Goal: Communication & Community: Answer question/provide support

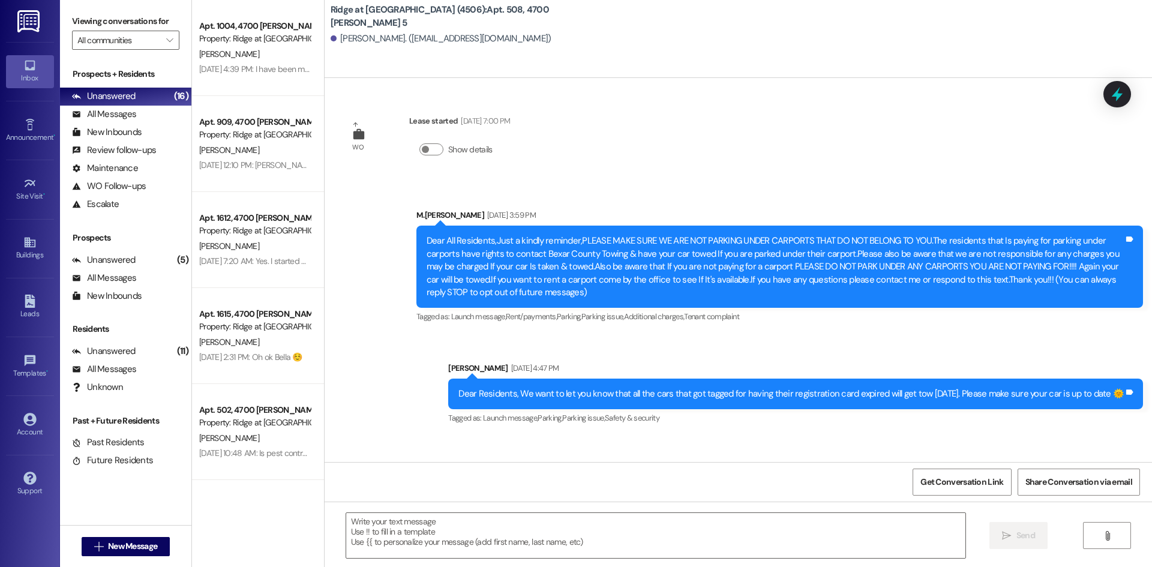
scroll to position [17016, 0]
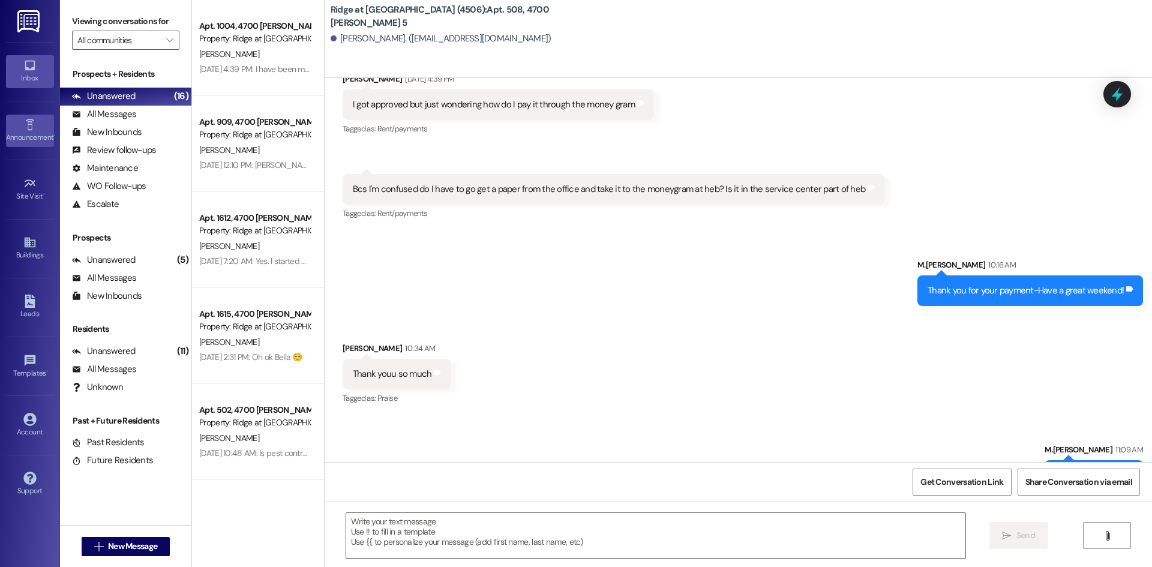
click at [35, 143] on div "Announcement •" at bounding box center [30, 137] width 60 height 12
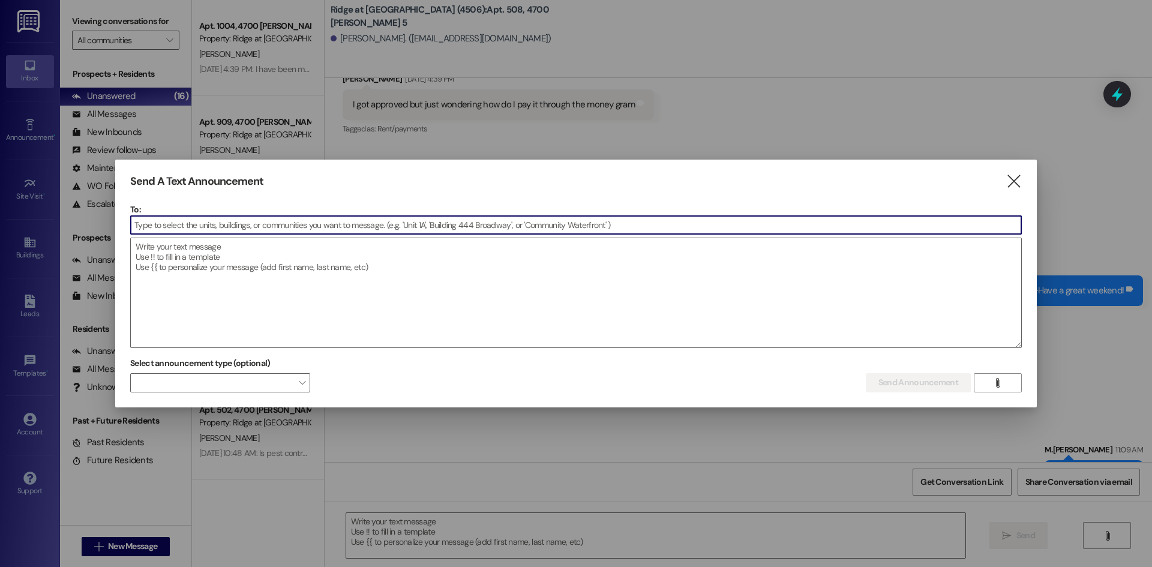
click at [187, 229] on input at bounding box center [576, 225] width 891 height 18
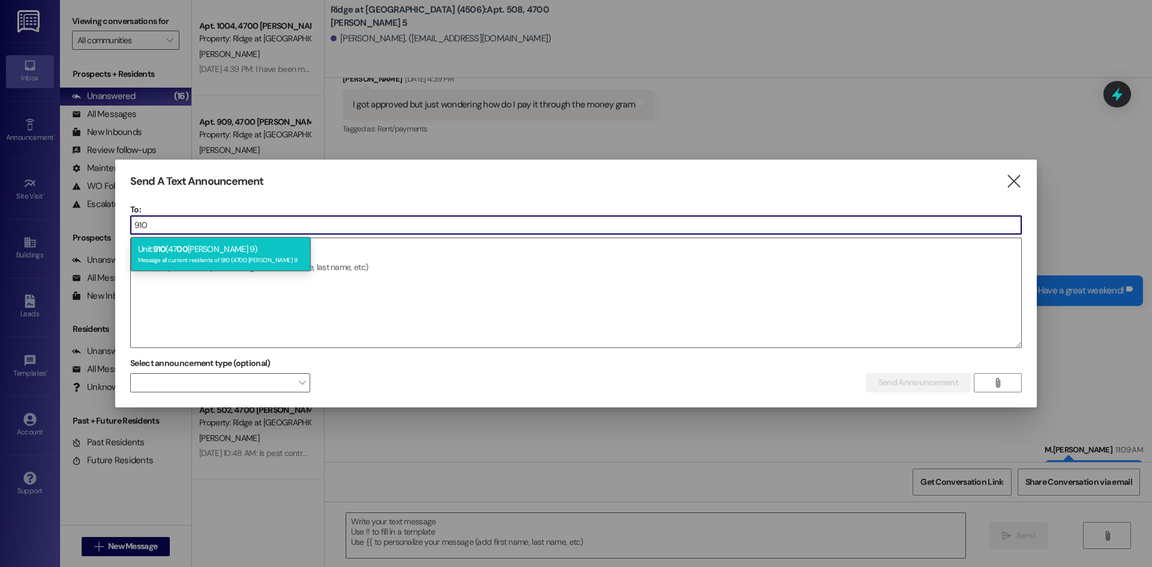
type input "910"
click at [202, 247] on div "Unit: 910 (47 00 [PERSON_NAME] 9) Message all current residents of 910 (4700 [P…" at bounding box center [221, 254] width 180 height 34
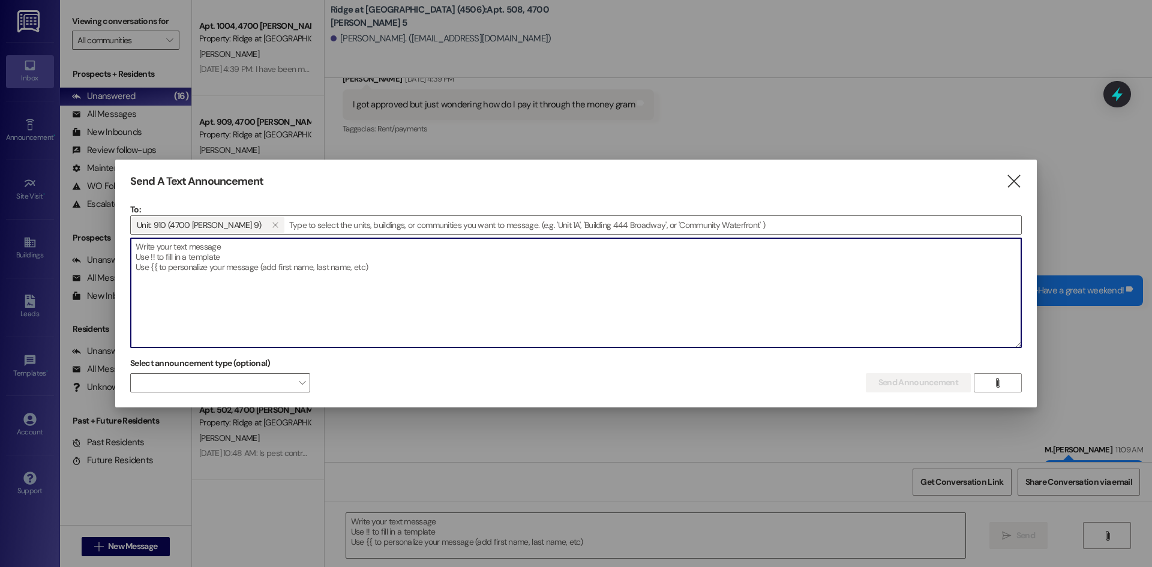
paste textarea "I need this payment made ASAP!!! Please come current my regional Is questioning…"
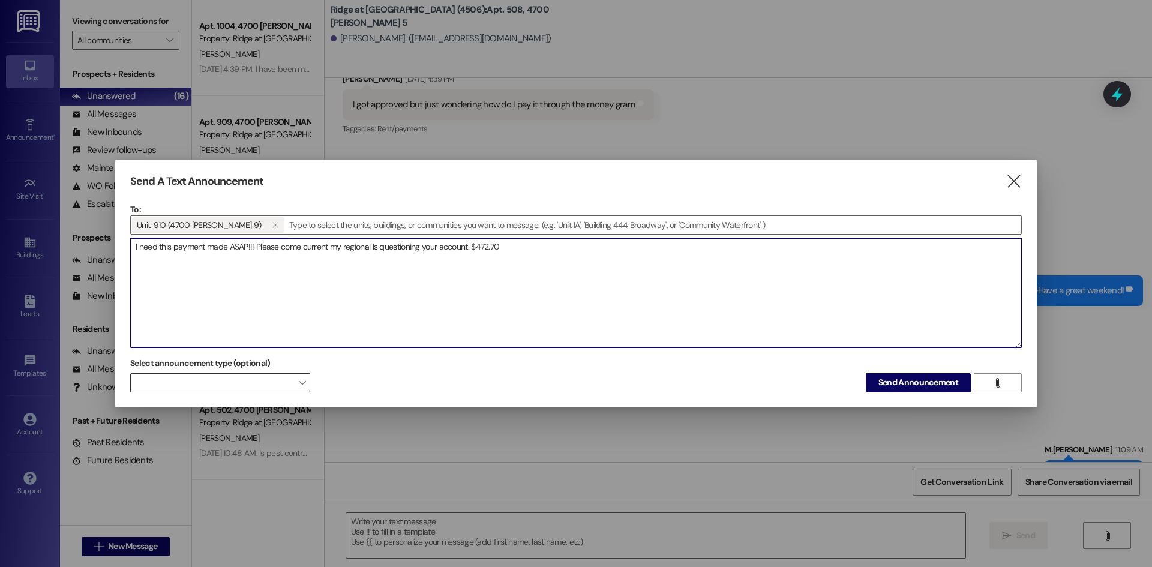
type textarea "I need this payment made ASAP!!! Please come current my regional Is questioning…"
click at [299, 381] on span "" at bounding box center [302, 382] width 7 height 19
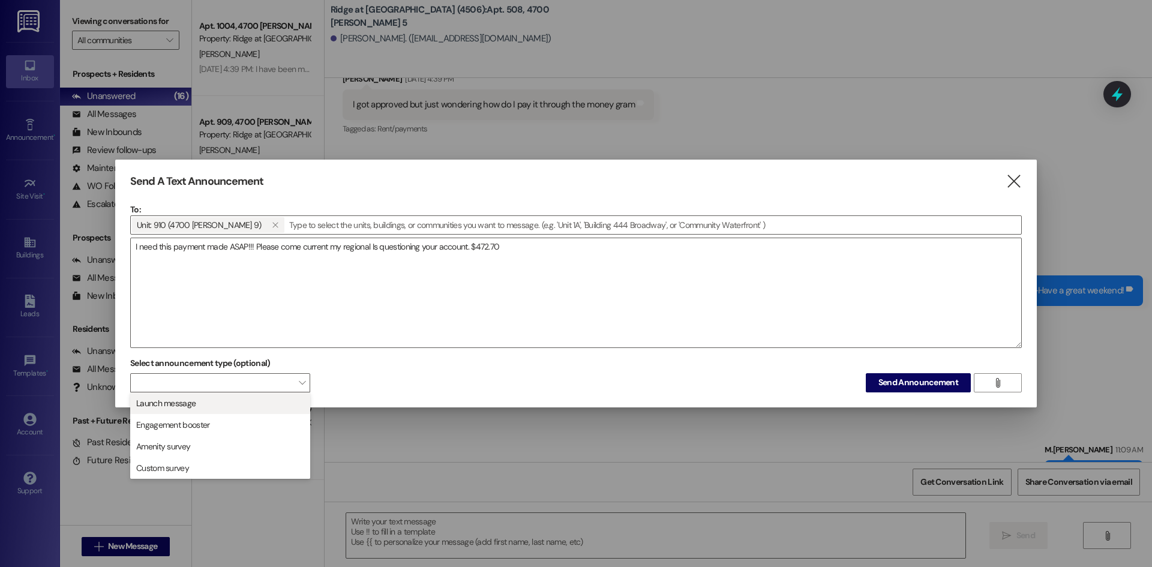
click at [299, 401] on span "Launch message" at bounding box center [220, 403] width 169 height 13
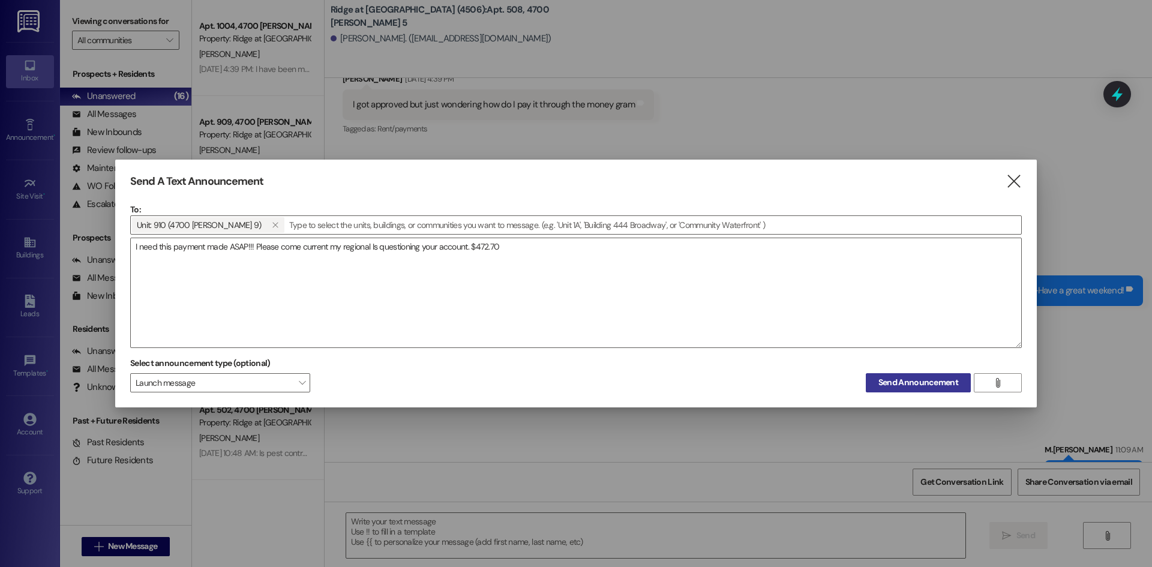
click at [899, 383] on span "Send Announcement" at bounding box center [919, 382] width 80 height 13
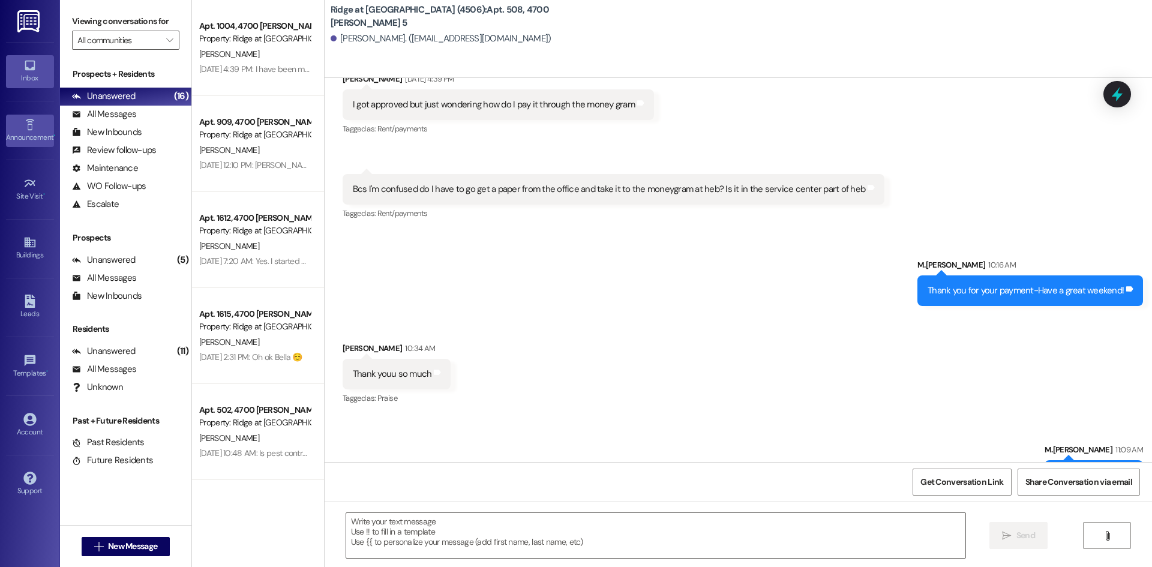
click at [37, 133] on div "Announcement •" at bounding box center [30, 137] width 60 height 12
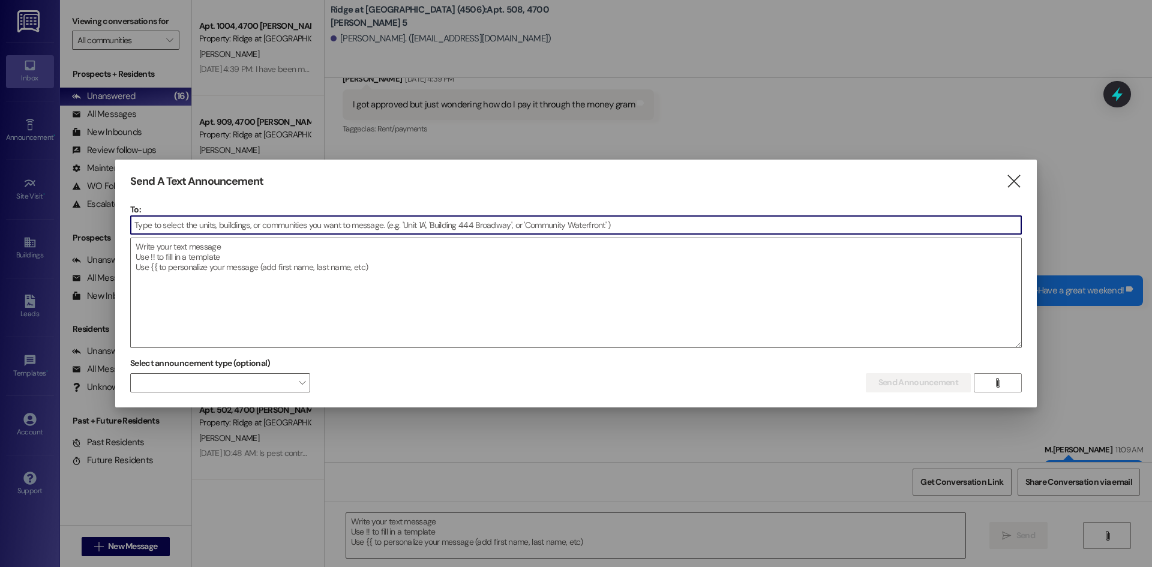
click at [173, 227] on input at bounding box center [576, 225] width 891 height 18
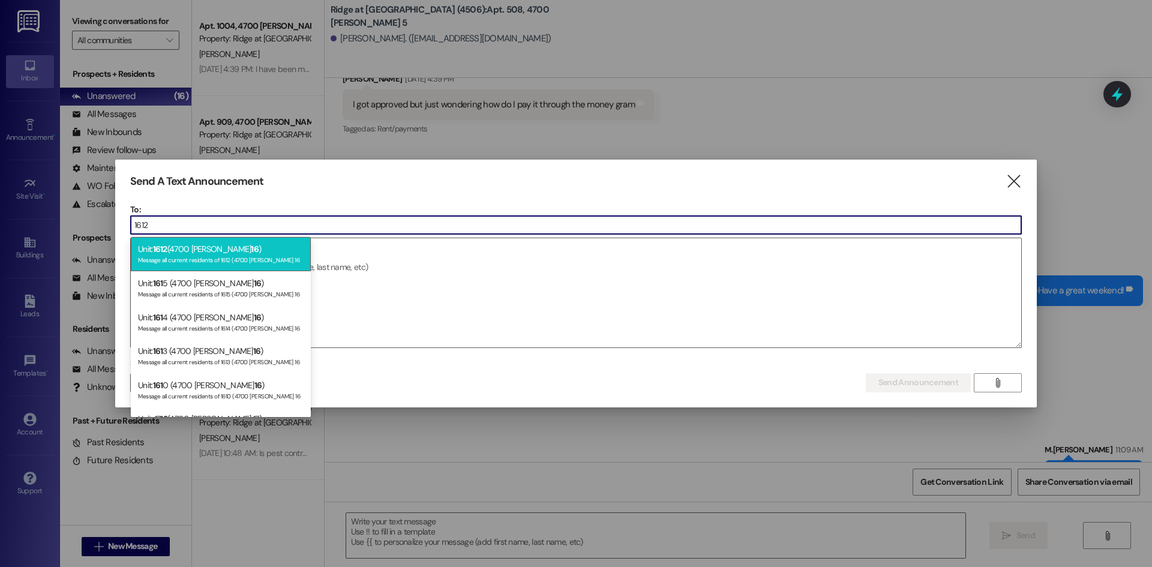
type input "1612"
click at [173, 244] on div "Unit: 1612 (4700 [PERSON_NAME] 16 ) Message all current residents of 1612 (4700…" at bounding box center [221, 254] width 180 height 34
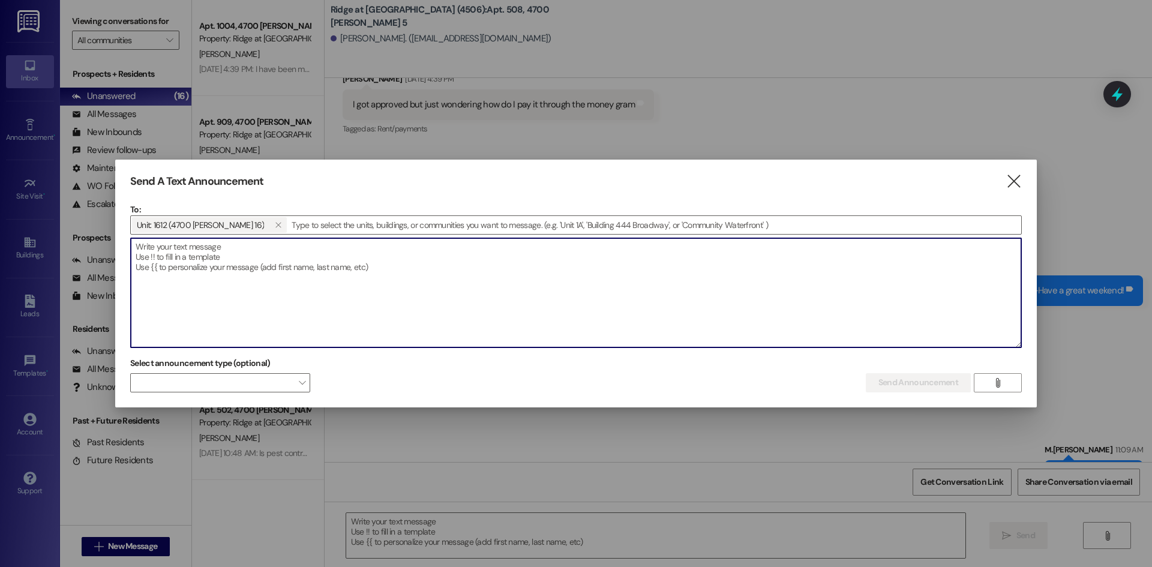
paste textarea "I need this payment made ASAP!!! Please come current my regional Is questioning…"
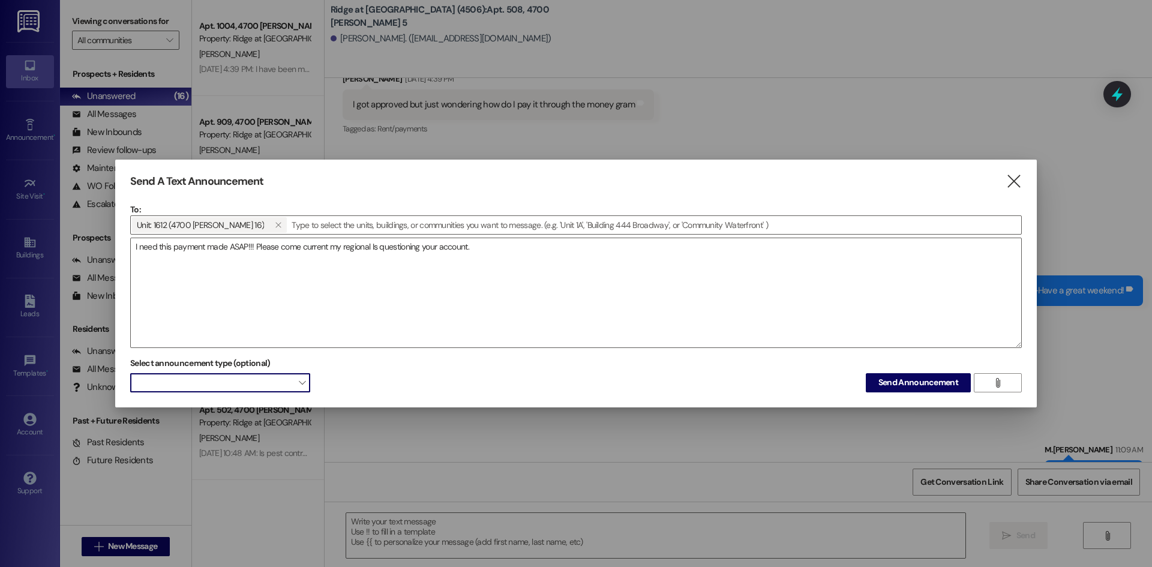
click at [273, 379] on span at bounding box center [220, 382] width 180 height 19
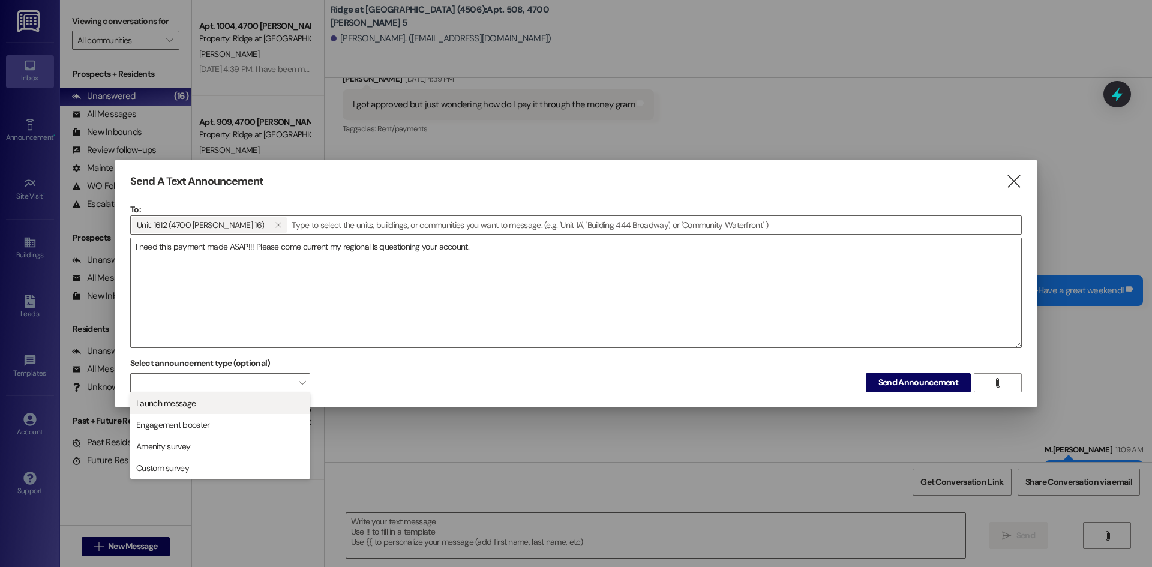
click at [262, 401] on span "Launch message" at bounding box center [220, 403] width 169 height 13
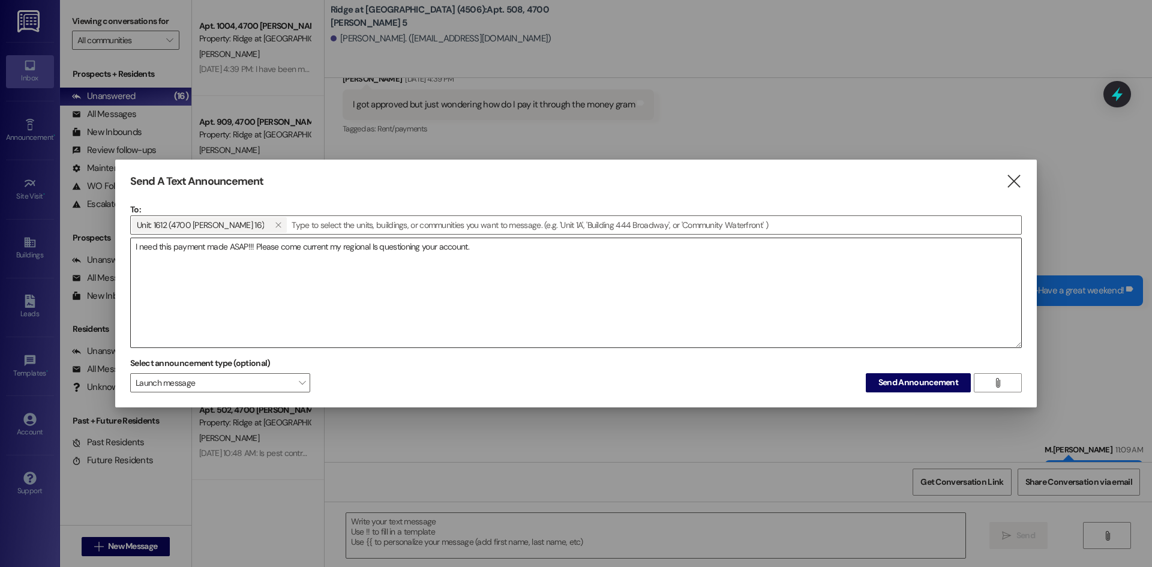
click at [522, 254] on textarea "I need this payment made ASAP!!! Please come current my regional Is questioning…" at bounding box center [576, 292] width 891 height 109
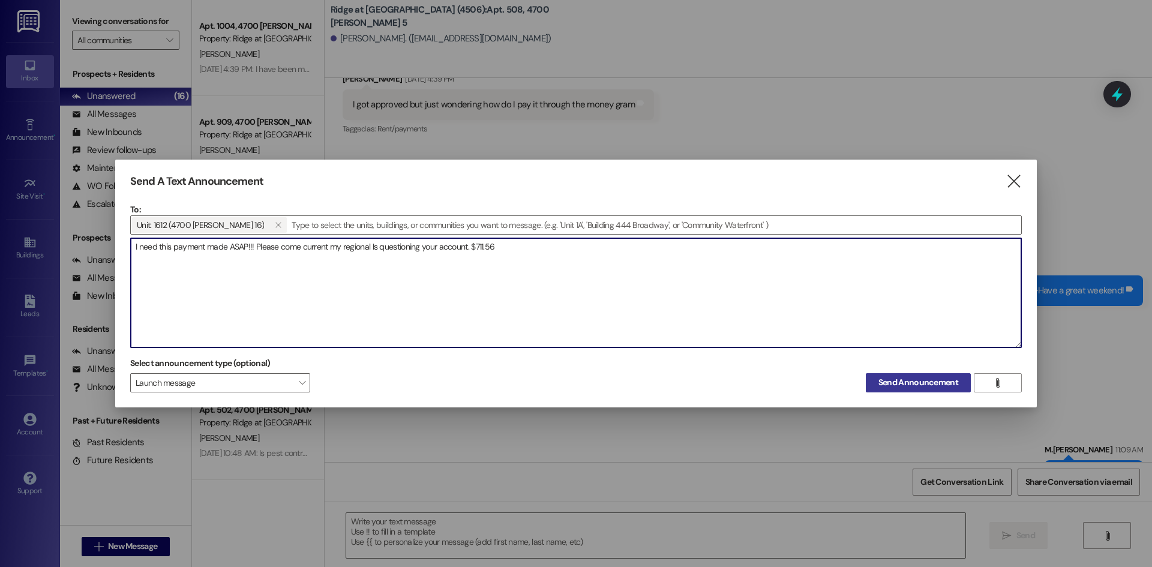
type textarea "I need this payment made ASAP!!! Please come current my regional Is questioning…"
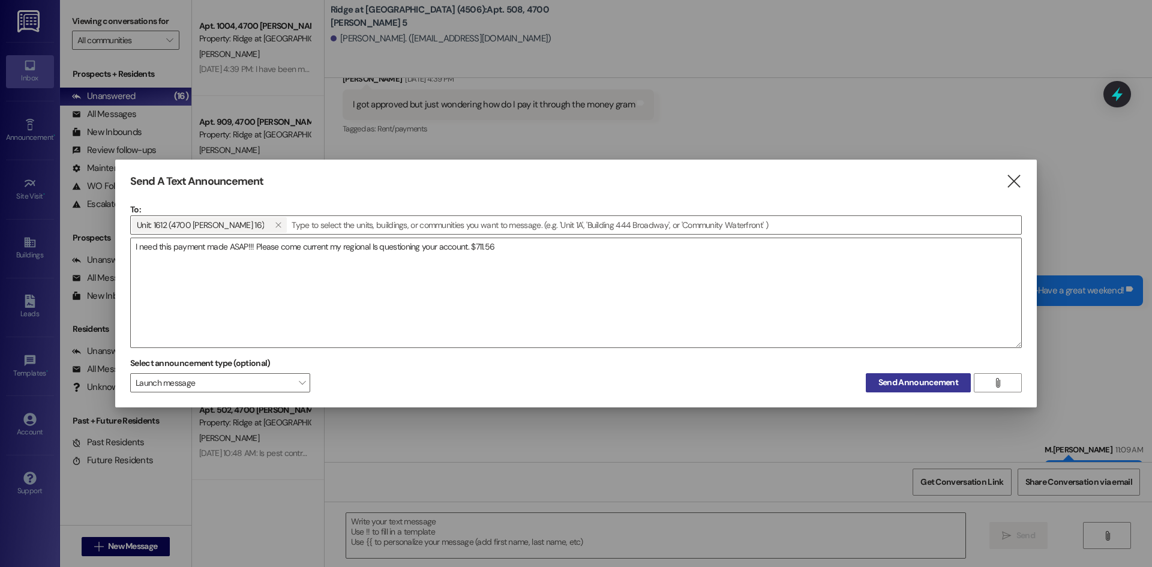
click at [937, 383] on span "Send Announcement" at bounding box center [919, 382] width 80 height 13
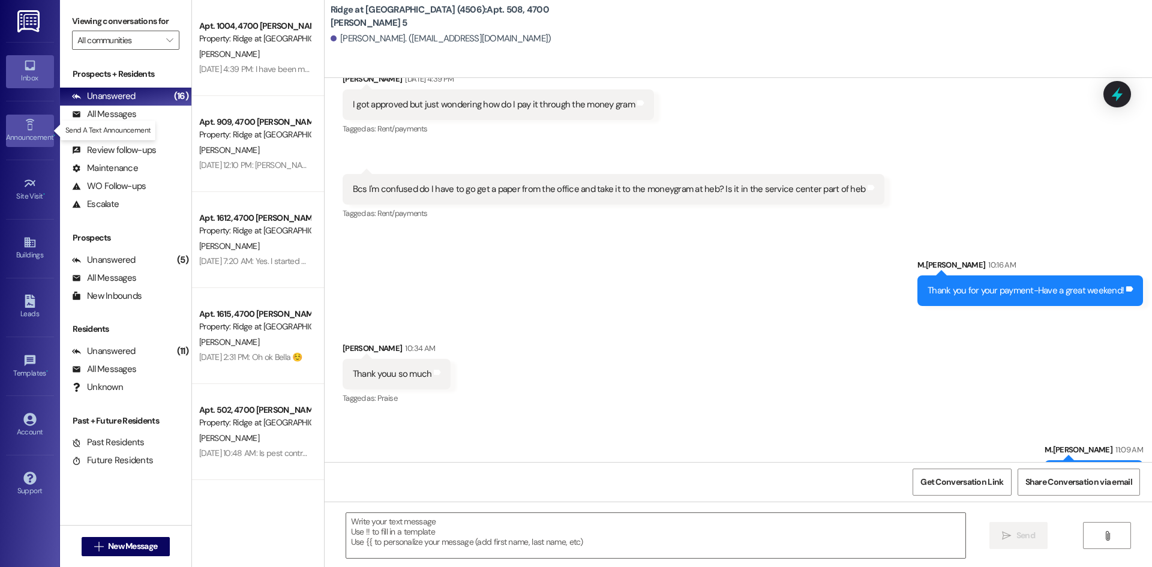
click at [29, 141] on div "Announcement •" at bounding box center [30, 137] width 60 height 12
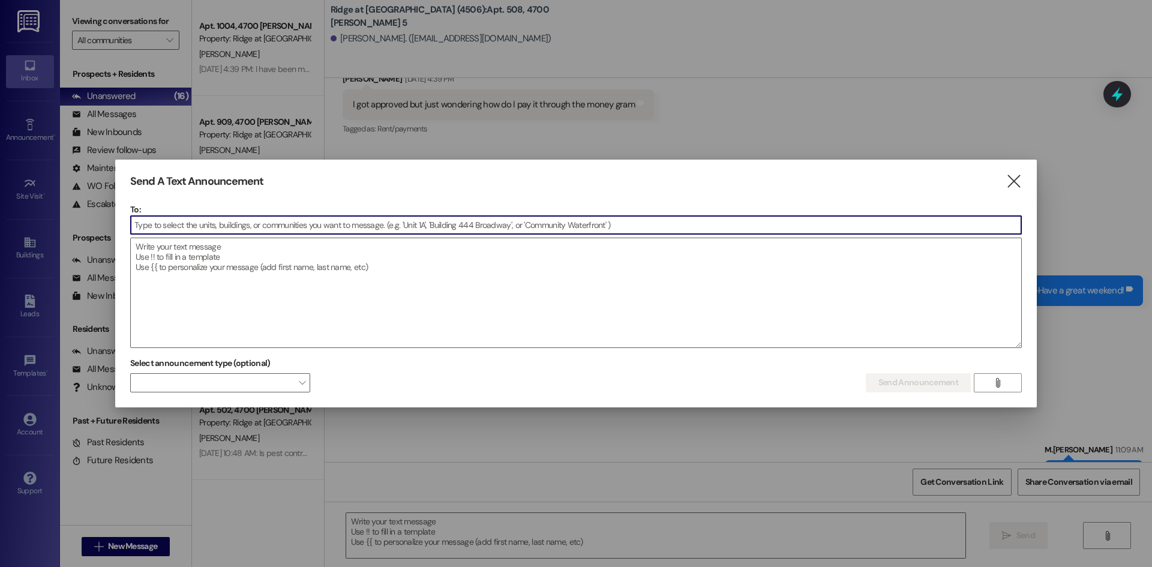
click at [223, 225] on input at bounding box center [576, 225] width 891 height 18
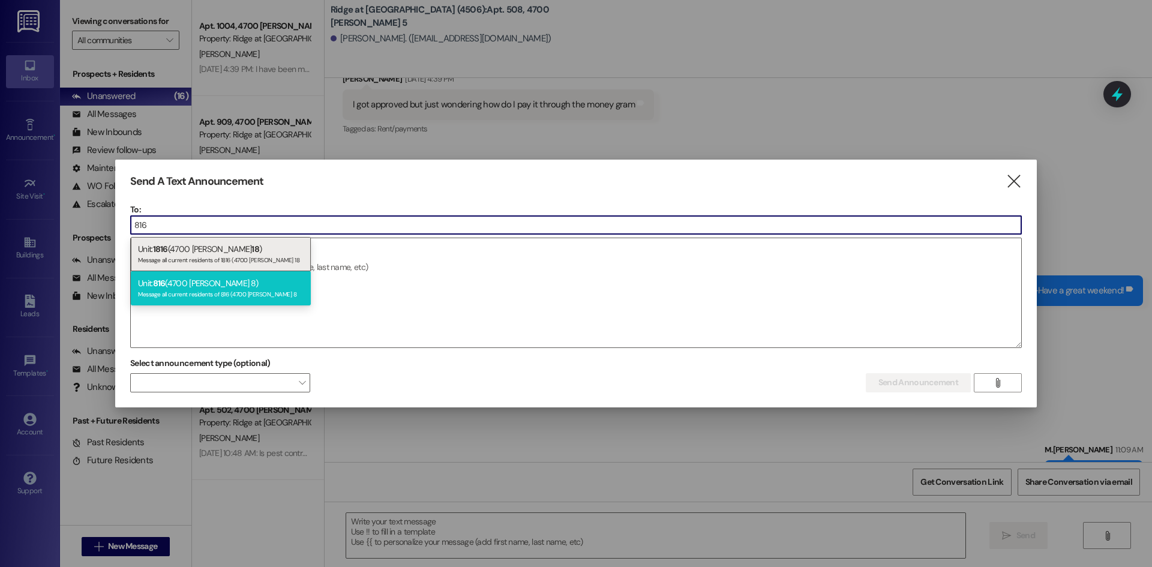
type input "816"
click at [246, 295] on div "Message all current residents of 816 (4700 [PERSON_NAME] 8" at bounding box center [221, 293] width 166 height 10
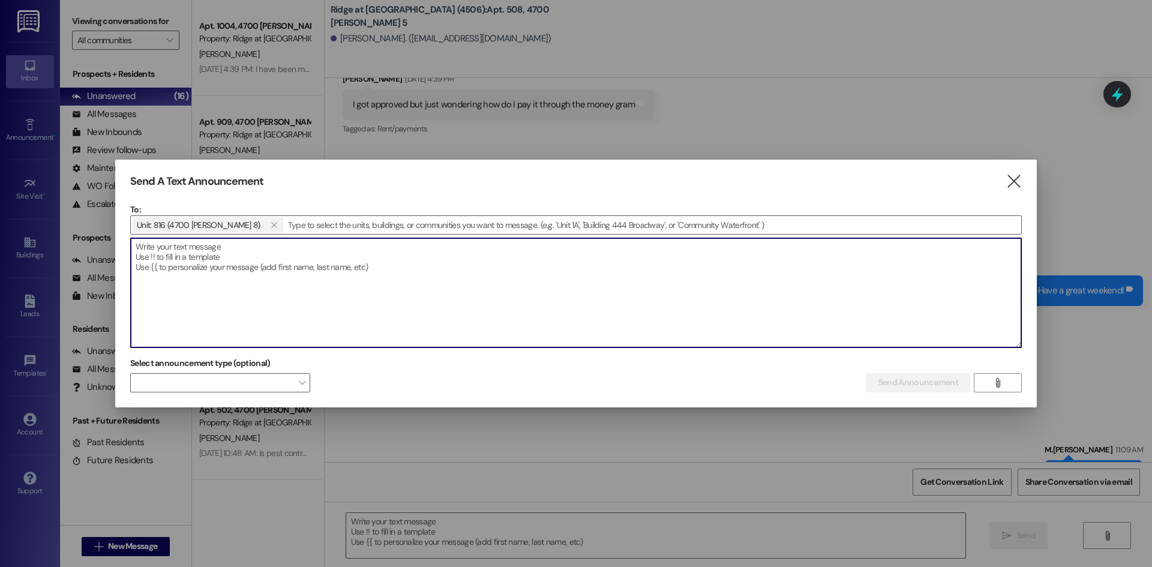
click at [231, 274] on textarea at bounding box center [576, 292] width 891 height 109
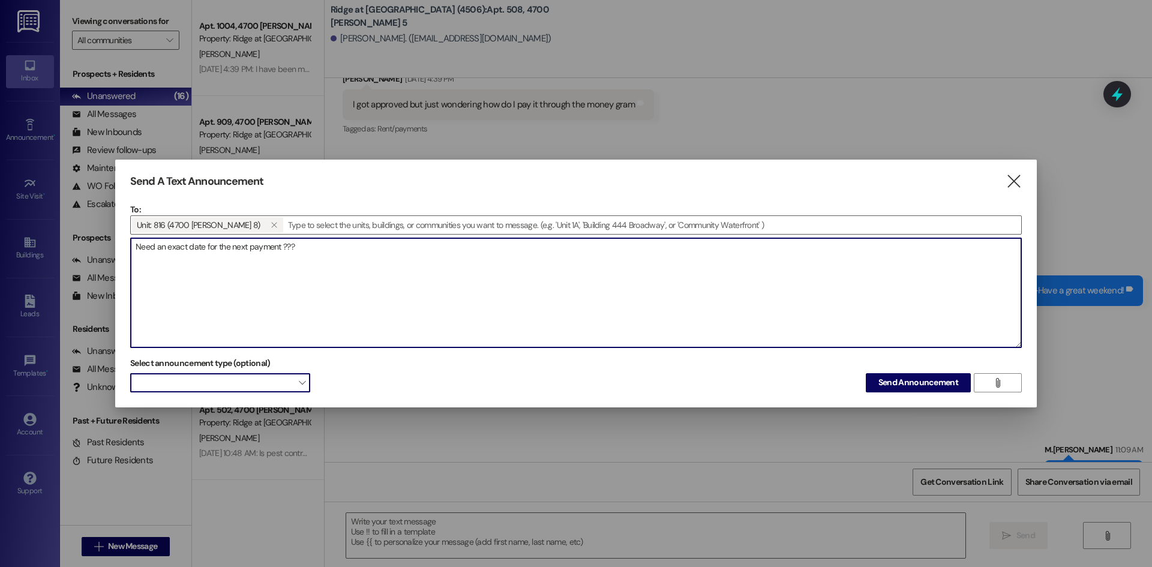
click at [297, 386] on span at bounding box center [220, 382] width 180 height 19
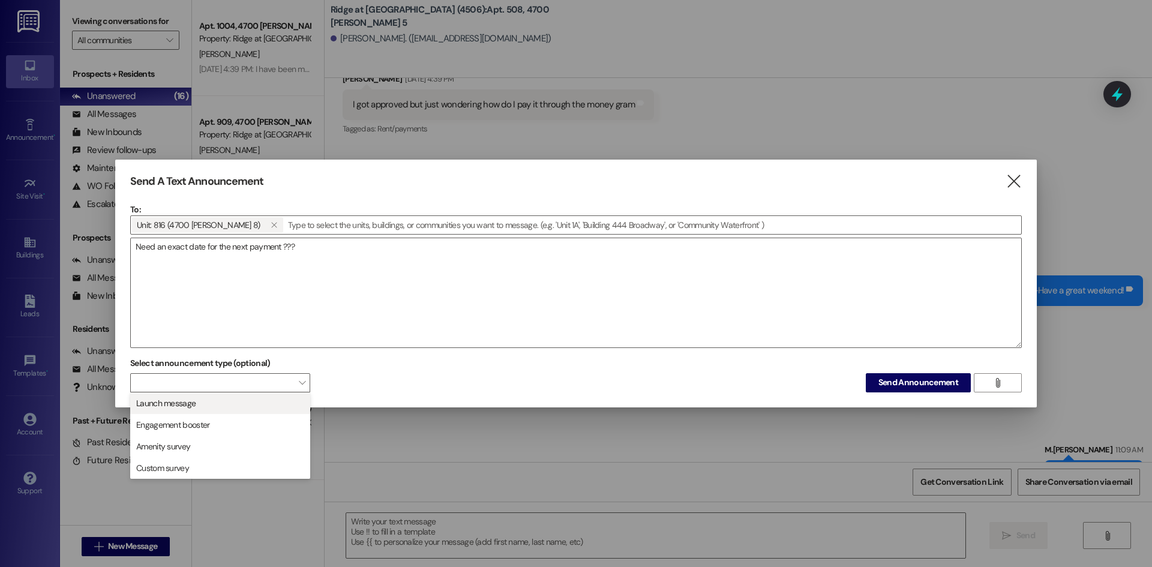
click at [271, 398] on span "Launch message" at bounding box center [220, 403] width 169 height 13
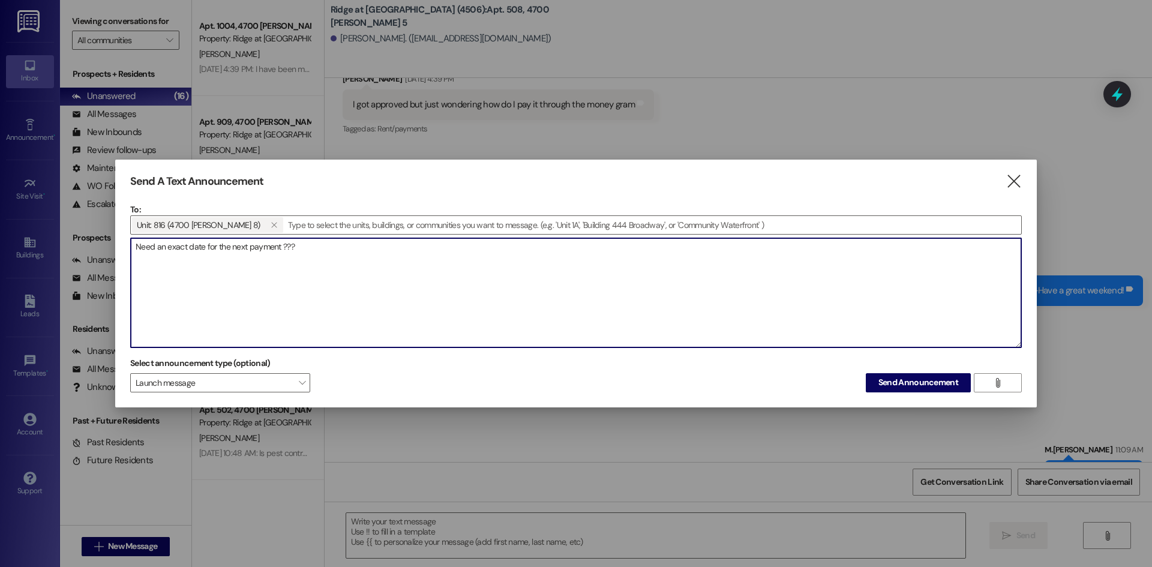
click at [305, 241] on textarea "Need an exact date for the next payment ???" at bounding box center [576, 292] width 891 height 109
type textarea "Need an exact date for the next payment ??? We cannot roll over this balance as…"
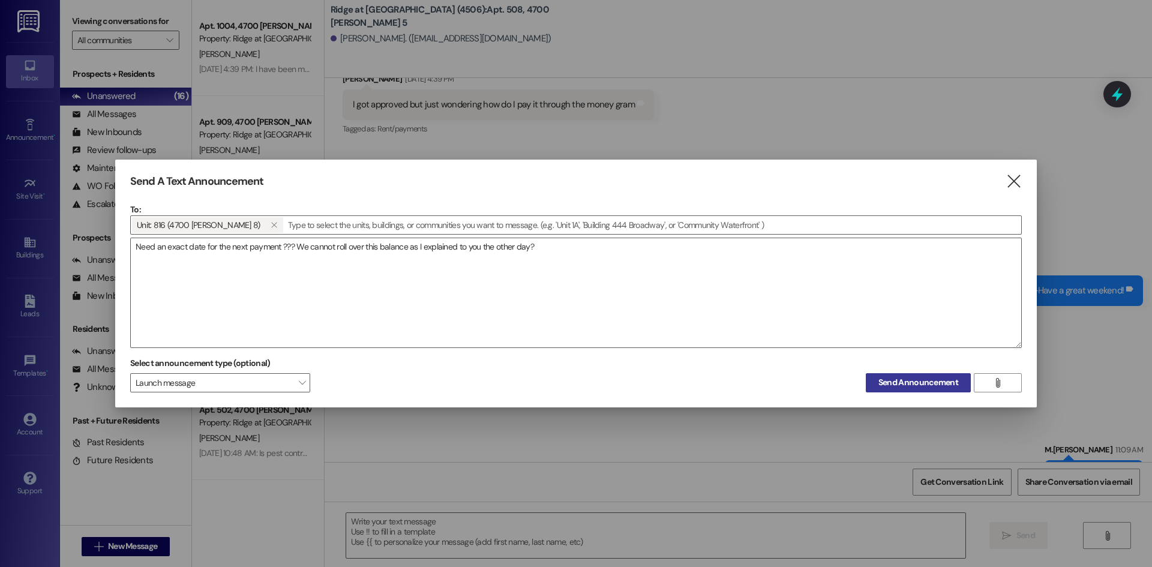
click at [946, 392] on button "Send Announcement" at bounding box center [918, 382] width 105 height 19
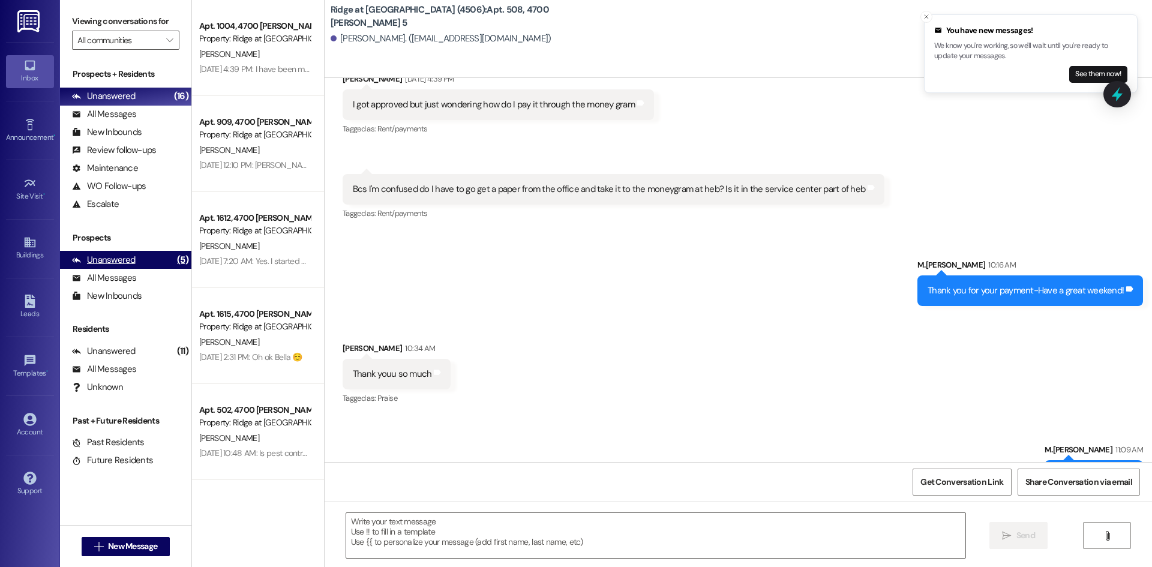
click at [142, 259] on div "Unanswered (5)" at bounding box center [125, 260] width 131 height 18
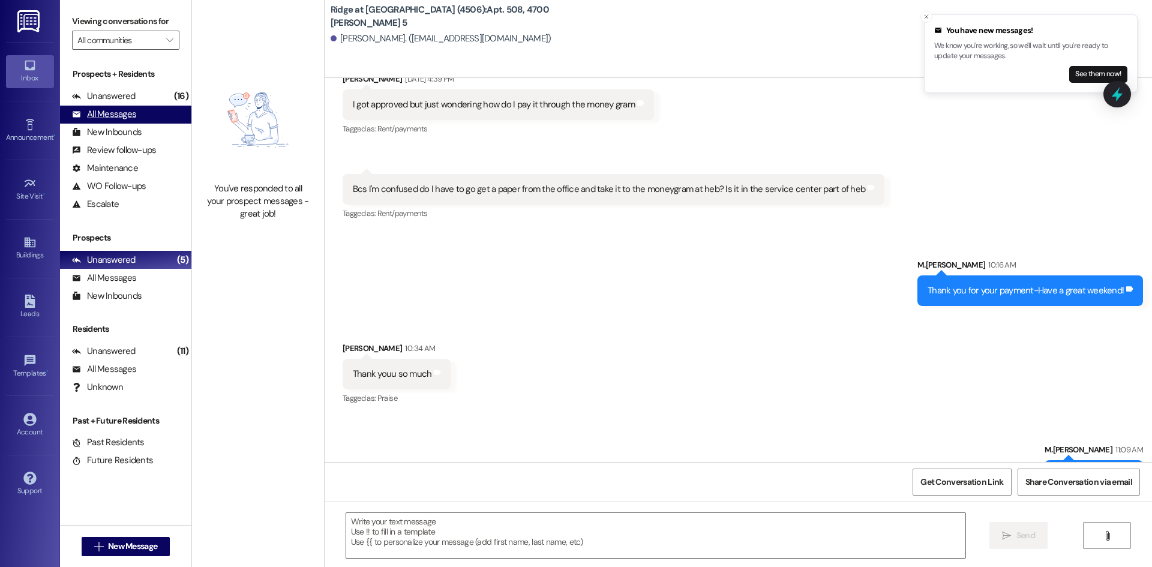
click at [144, 115] on div "All Messages (undefined)" at bounding box center [125, 115] width 131 height 18
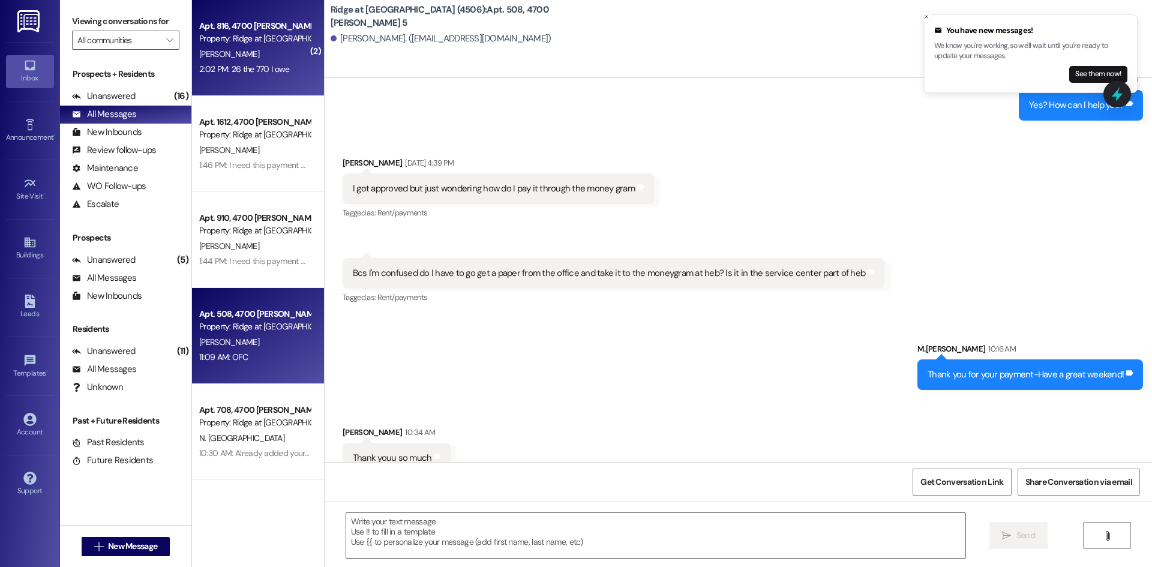
click at [269, 50] on div "[PERSON_NAME]" at bounding box center [254, 54] width 113 height 15
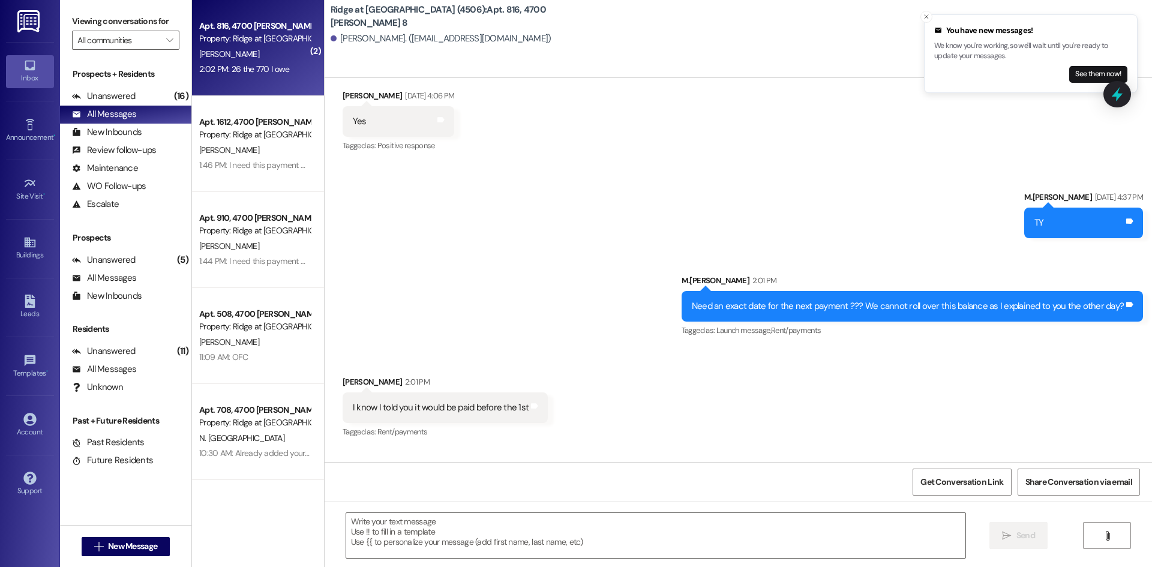
scroll to position [8031, 0]
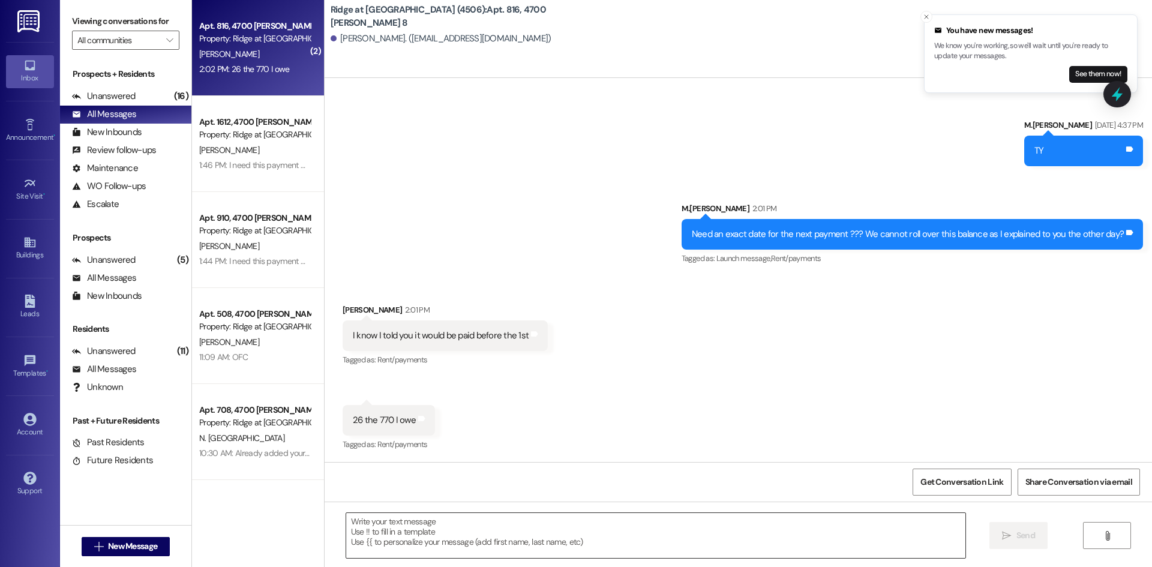
click at [451, 525] on textarea at bounding box center [655, 535] width 619 height 45
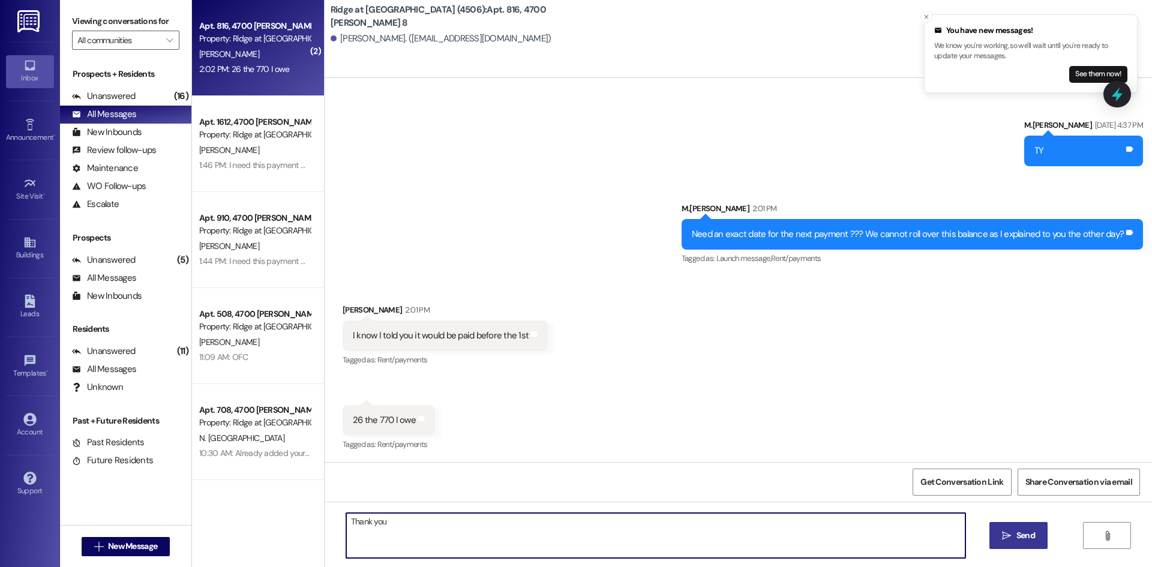
type textarea "Thank you"
click at [1014, 542] on span "Send" at bounding box center [1025, 535] width 23 height 13
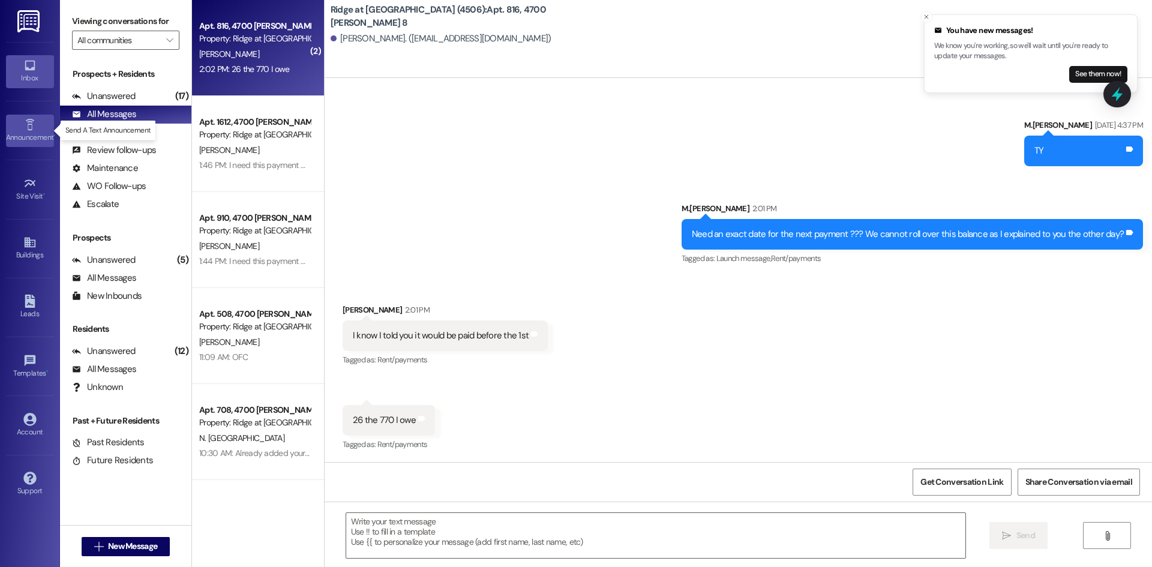
click at [26, 129] on icon at bounding box center [29, 124] width 13 height 13
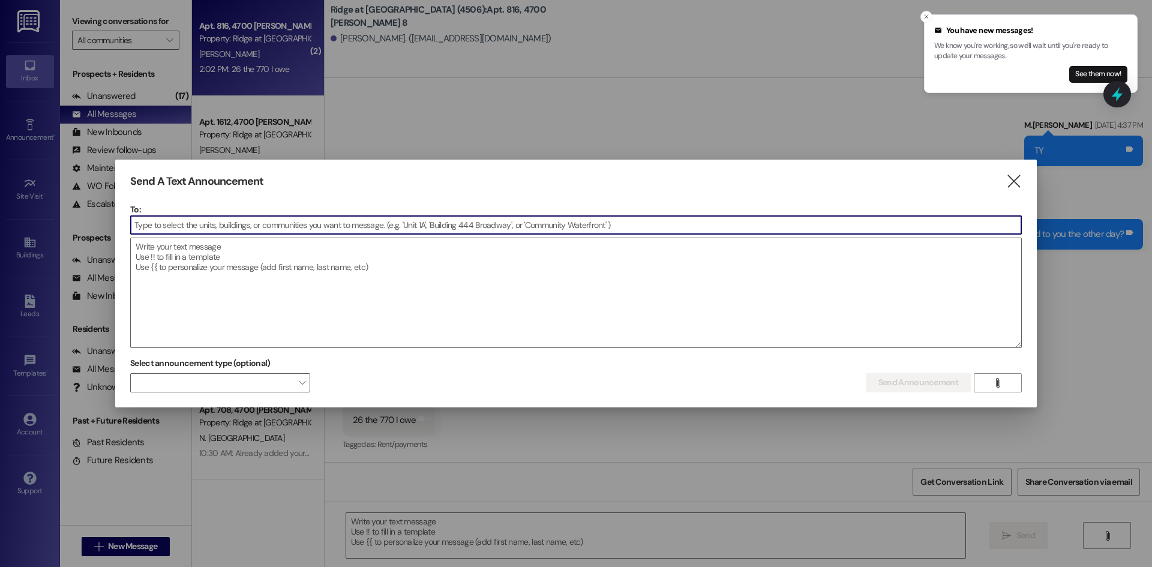
click at [159, 218] on input at bounding box center [576, 225] width 891 height 18
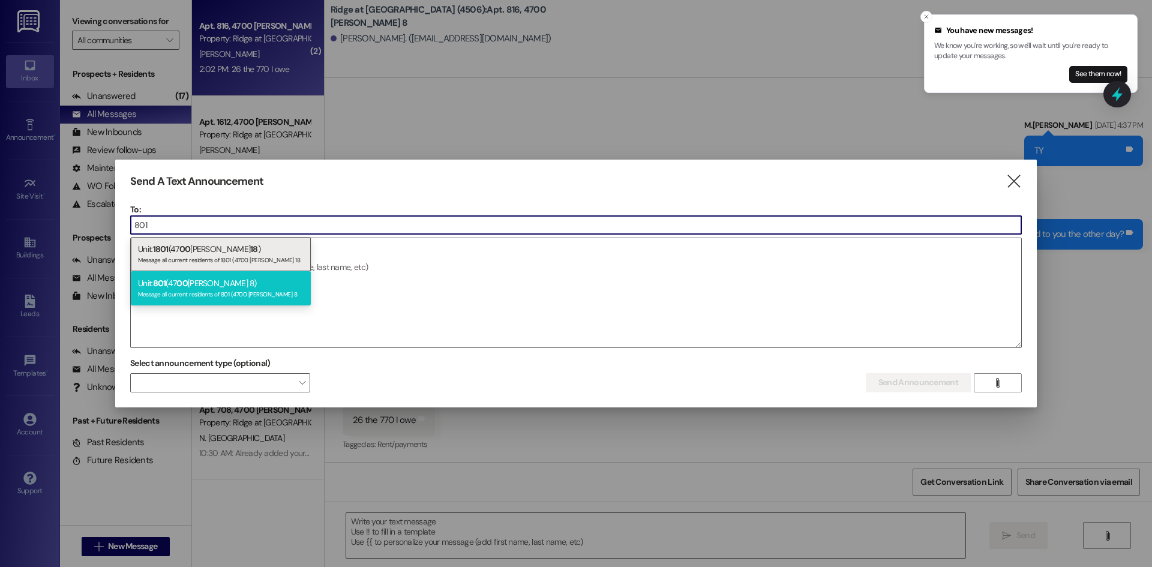
type input "801"
click at [148, 284] on div "Unit: 801 (47 00 [PERSON_NAME] 8) Message all current residents of 801 (4700 [P…" at bounding box center [221, 288] width 180 height 34
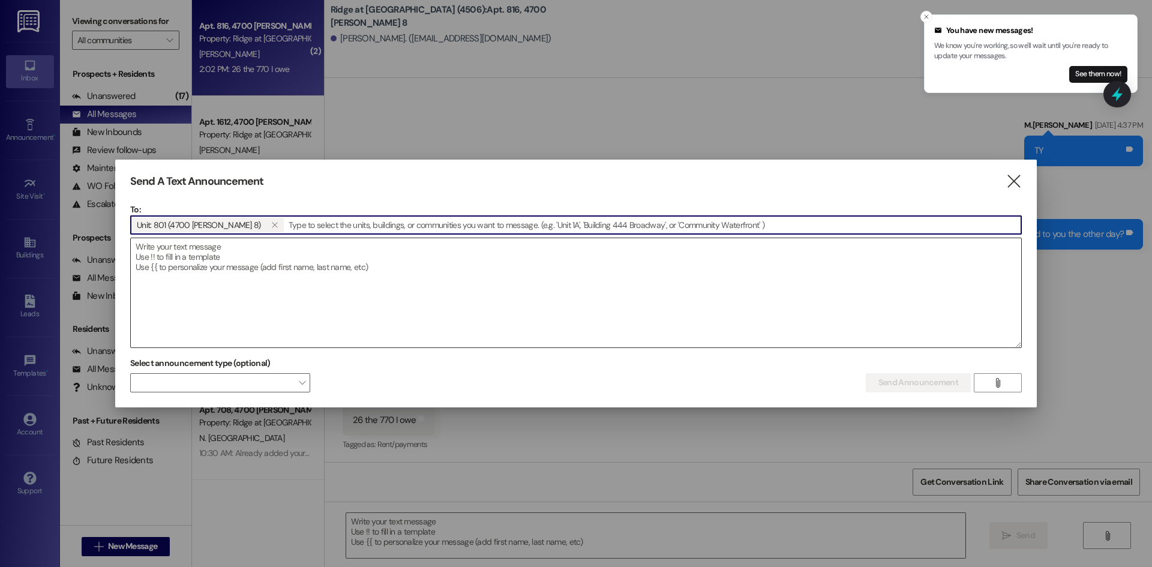
click at [172, 266] on textarea at bounding box center [576, 292] width 891 height 109
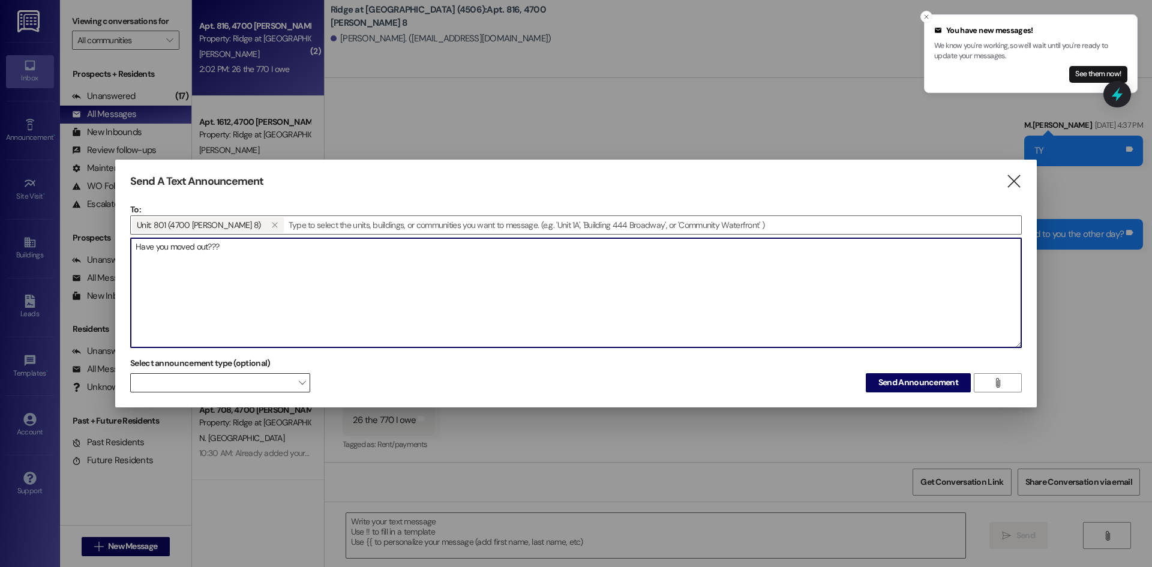
type textarea "Have you moved out???"
click at [289, 377] on span at bounding box center [220, 382] width 180 height 19
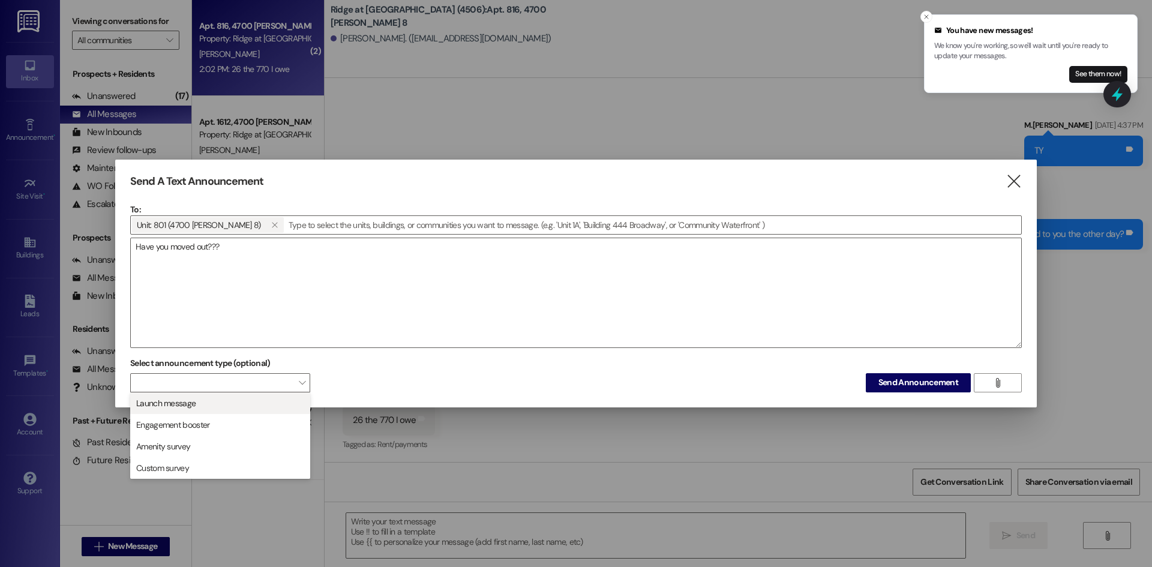
click at [271, 394] on button "Launch message" at bounding box center [220, 403] width 180 height 22
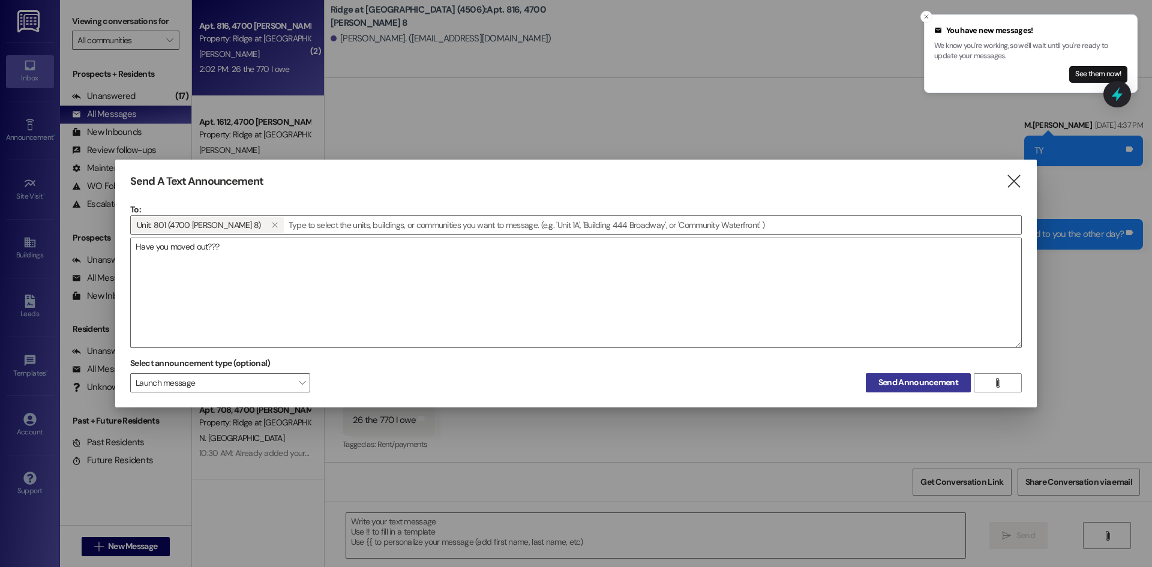
click at [925, 381] on span "Send Announcement" at bounding box center [919, 382] width 80 height 13
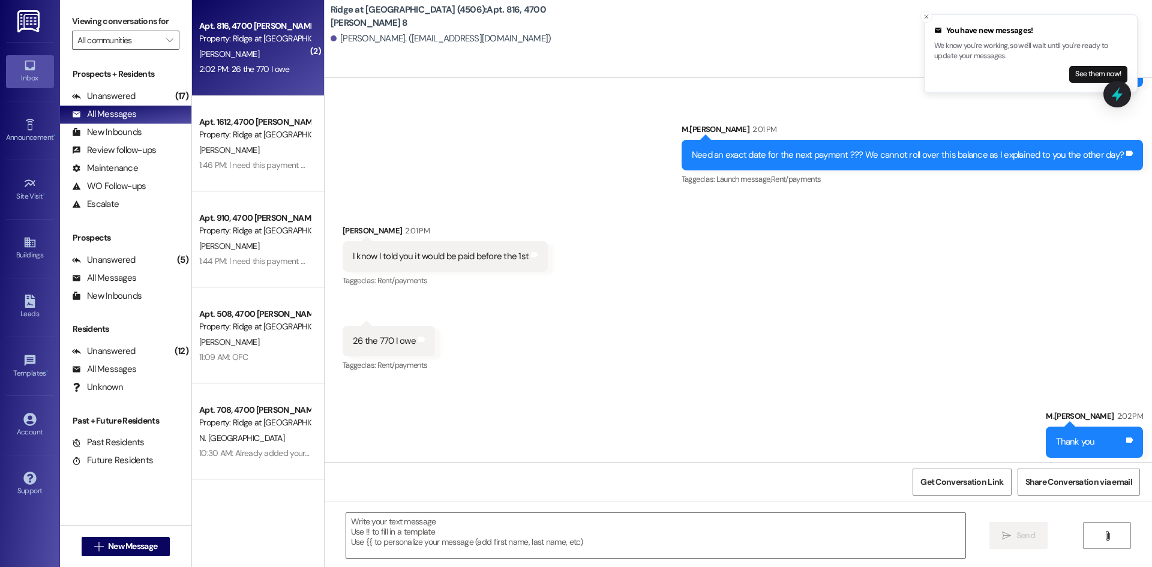
scroll to position [8115, 0]
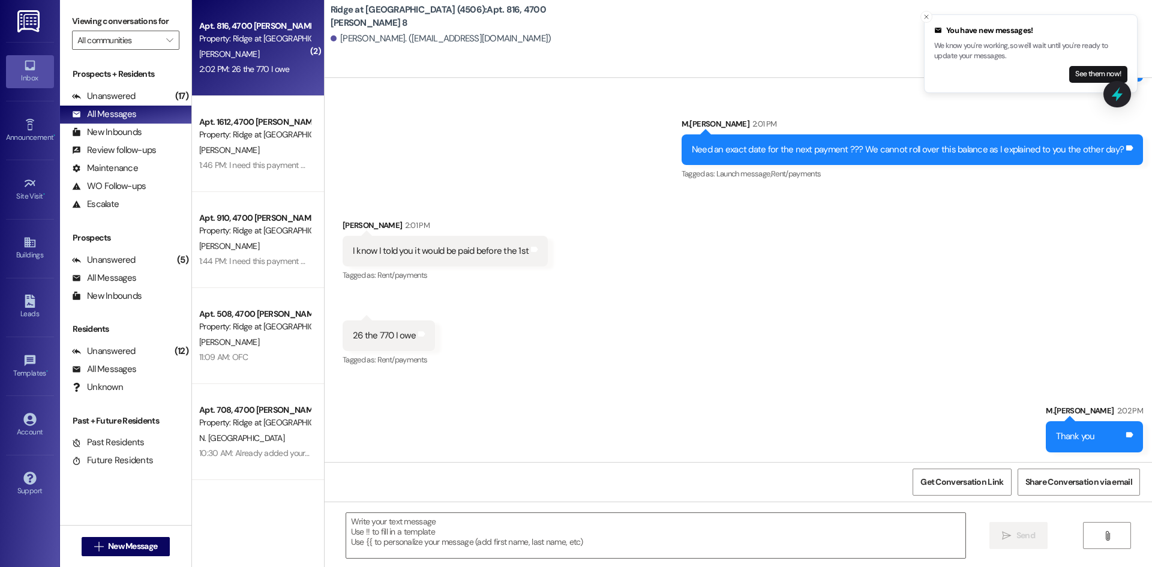
click at [300, 43] on div "Property: Ridge at [GEOGRAPHIC_DATA] (4506)" at bounding box center [254, 38] width 111 height 13
click at [119, 116] on div "All Messages" at bounding box center [104, 114] width 64 height 13
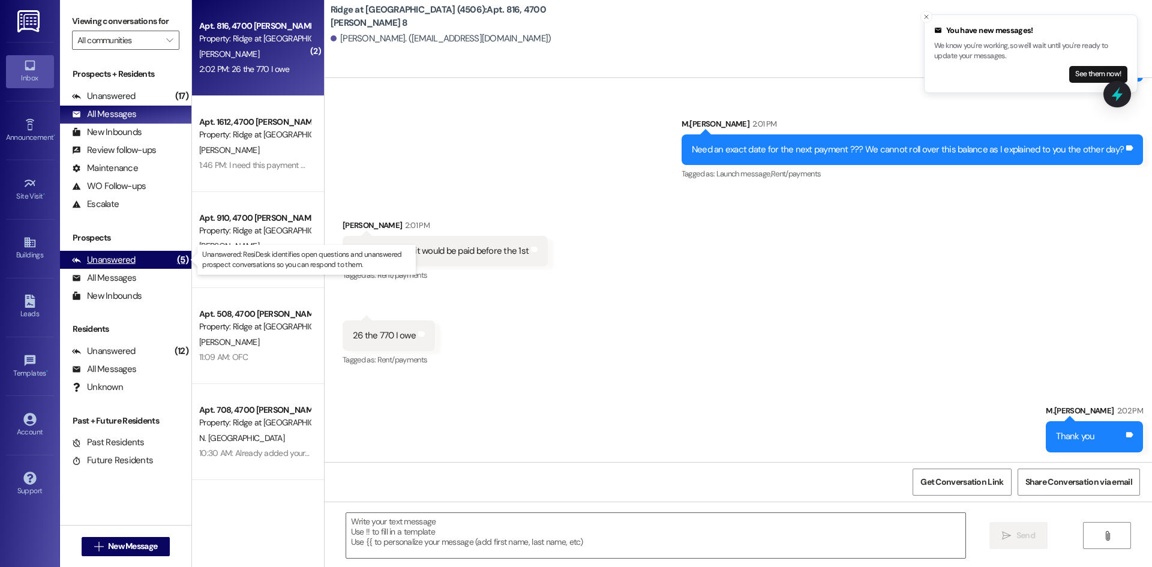
click at [166, 258] on div "Unanswered (5)" at bounding box center [125, 260] width 131 height 18
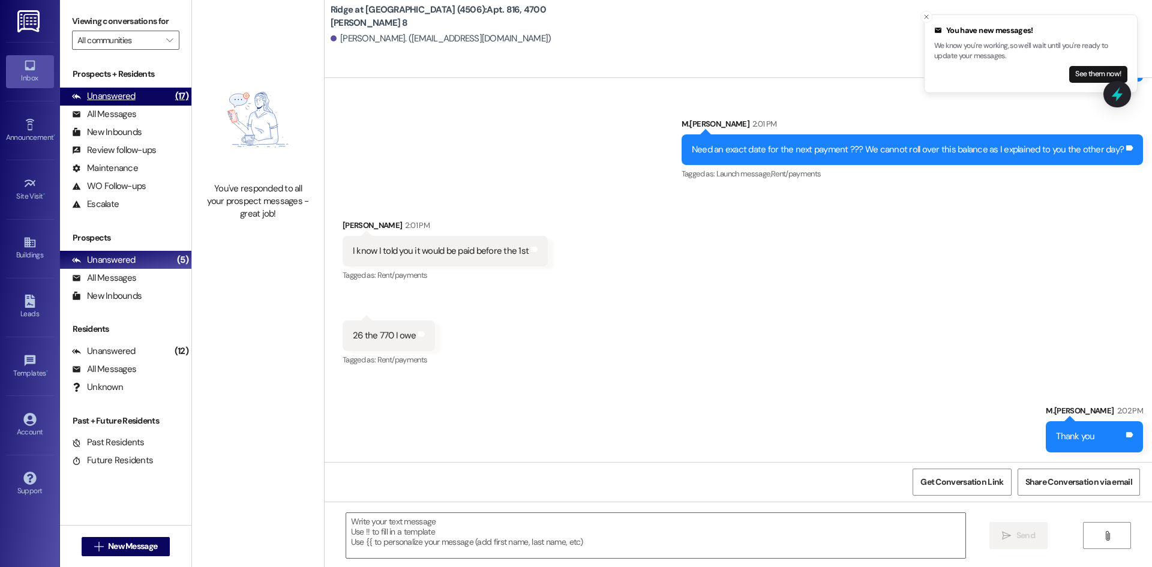
click at [126, 97] on div "Unanswered" at bounding box center [104, 96] width 64 height 13
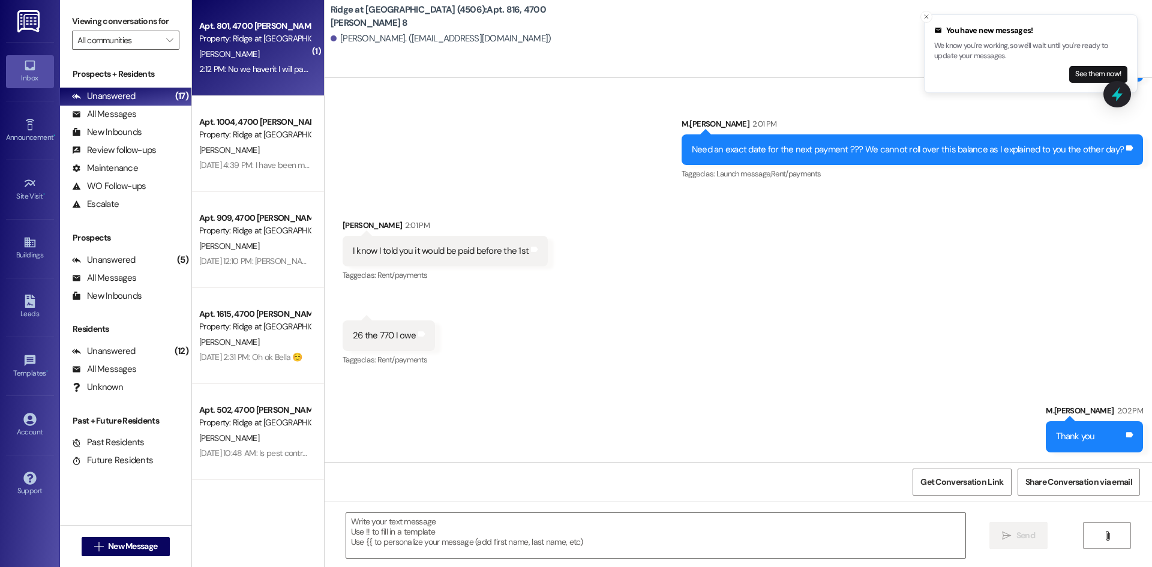
click at [265, 51] on div "[PERSON_NAME]" at bounding box center [254, 54] width 113 height 15
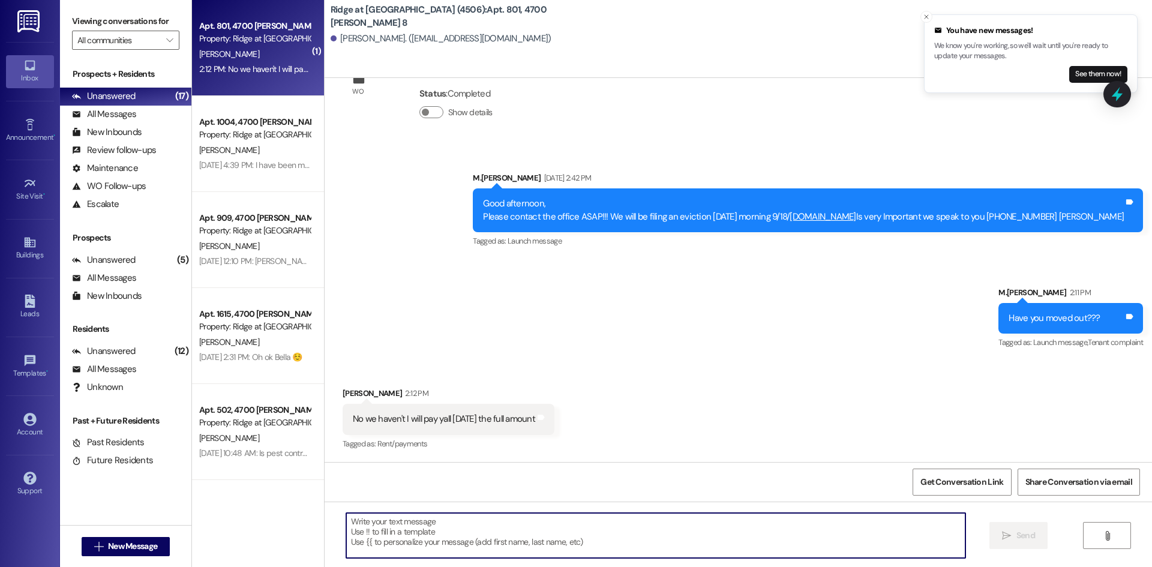
click at [393, 541] on textarea at bounding box center [655, 535] width 619 height 45
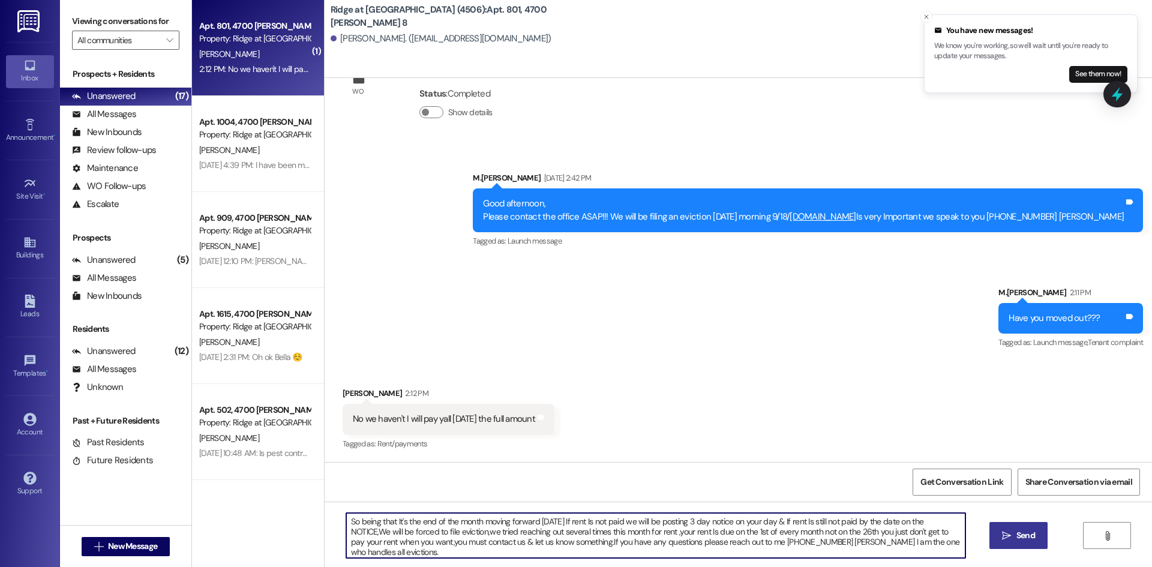
type textarea "So being that It's the end of the month moving forward [DATE] If rent Is not pa…"
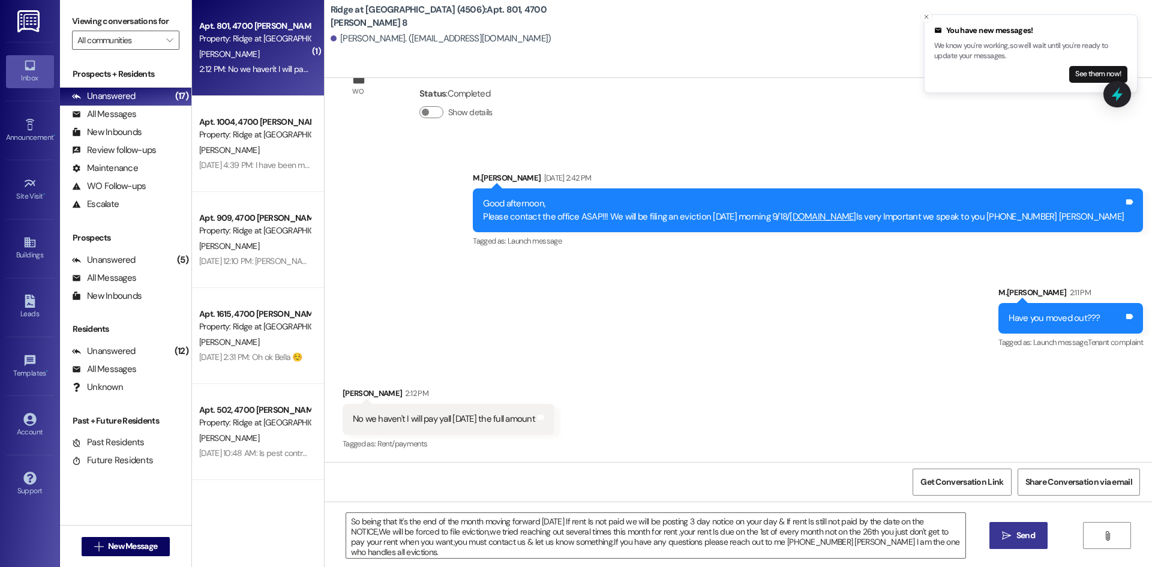
click at [1009, 541] on span " Send" at bounding box center [1019, 535] width 38 height 13
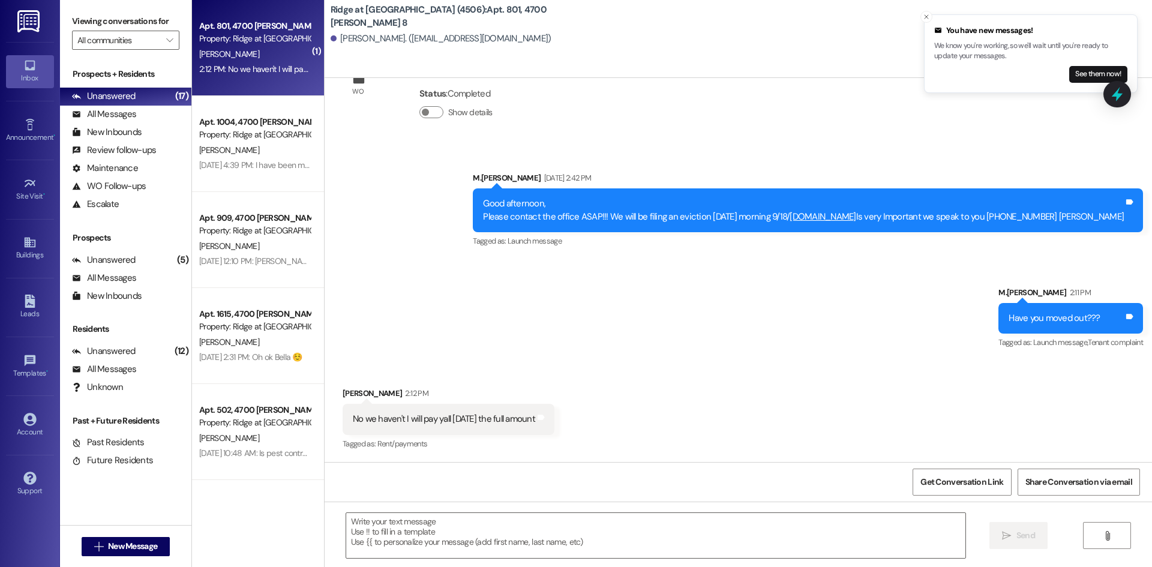
scroll to position [3270, 0]
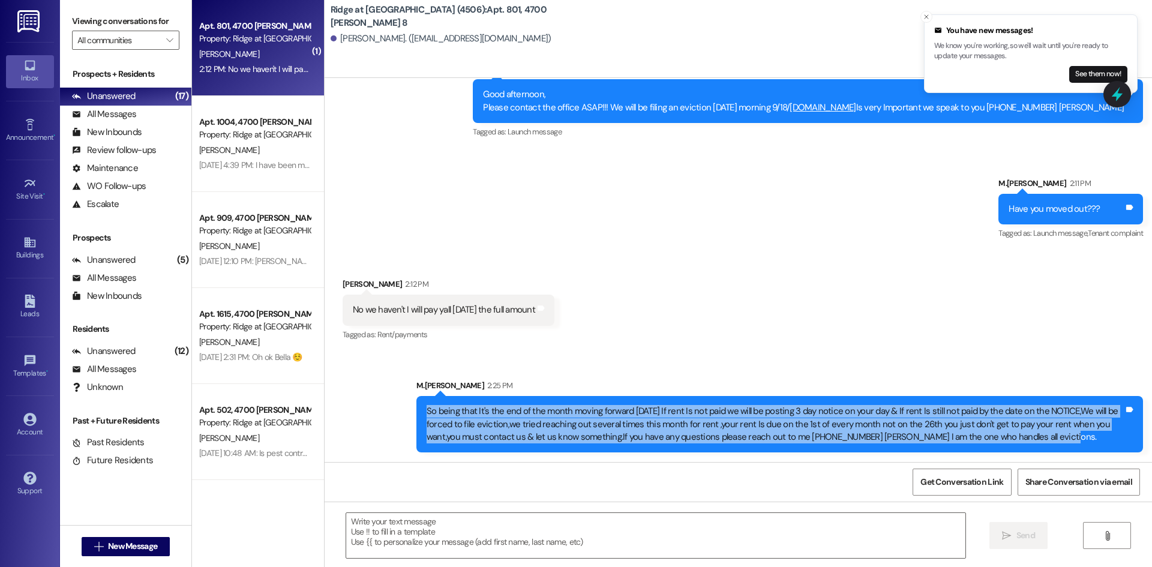
drag, startPoint x: 427, startPoint y: 411, endPoint x: 1101, endPoint y: 432, distance: 674.3
click at [1101, 432] on div "So being that It's the end of the month moving forward [DATE] If rent Is not pa…" at bounding box center [775, 424] width 697 height 38
copy div "So being that It's the end of the month moving forward [DATE] If rent Is not pa…"
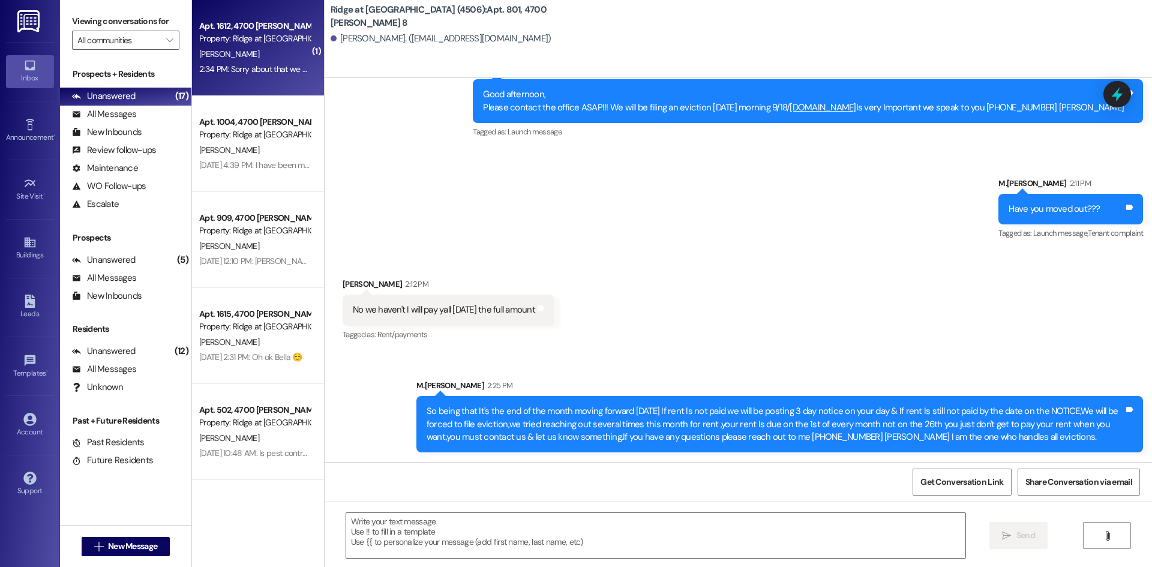
click at [256, 50] on div "[PERSON_NAME]" at bounding box center [254, 54] width 113 height 15
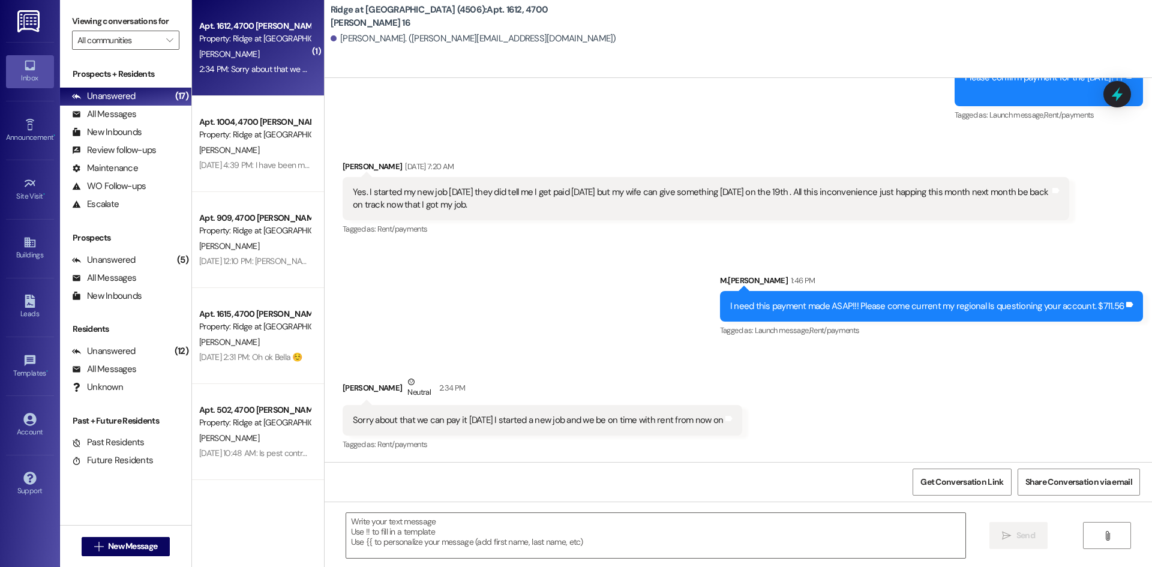
scroll to position [3654, 0]
click at [427, 535] on textarea at bounding box center [655, 535] width 619 height 45
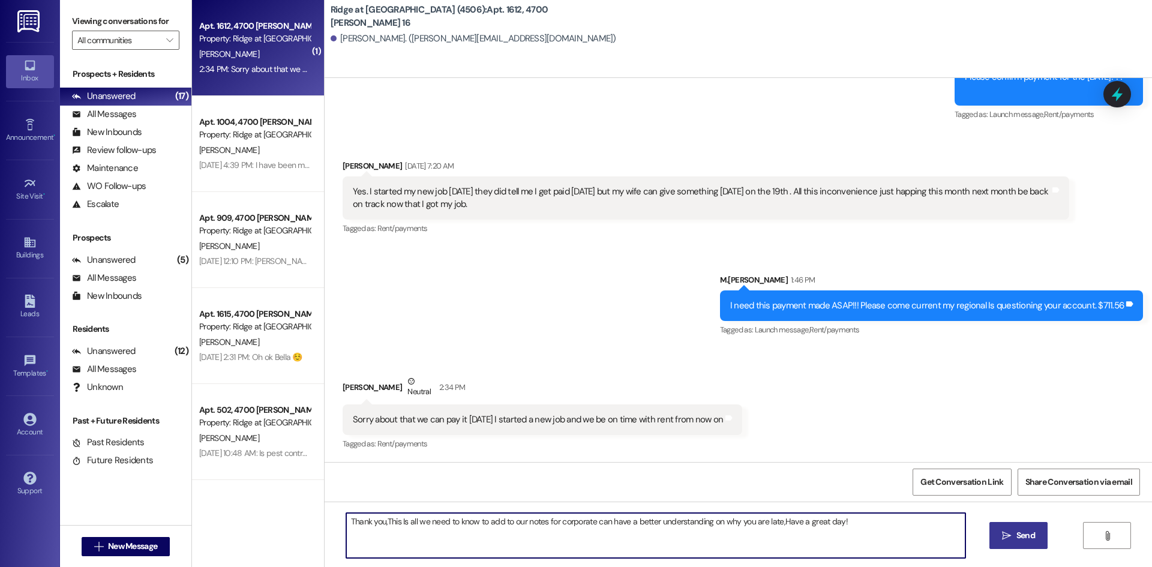
type textarea "Thank you,This Is all we need to know to add to our notes for corporate can hav…"
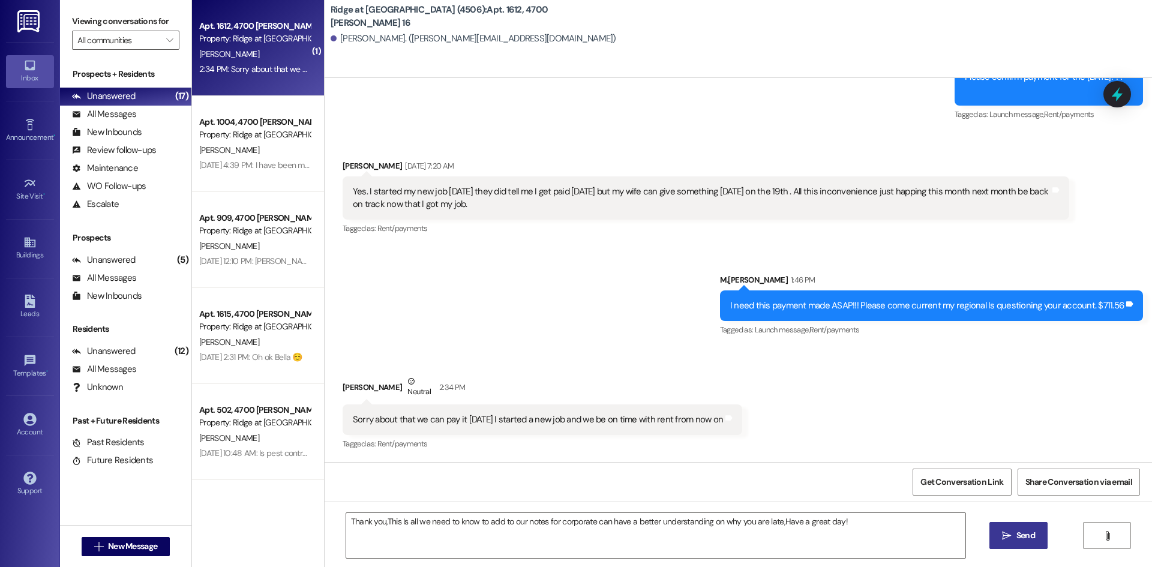
click at [1010, 529] on span " Send" at bounding box center [1019, 535] width 38 height 13
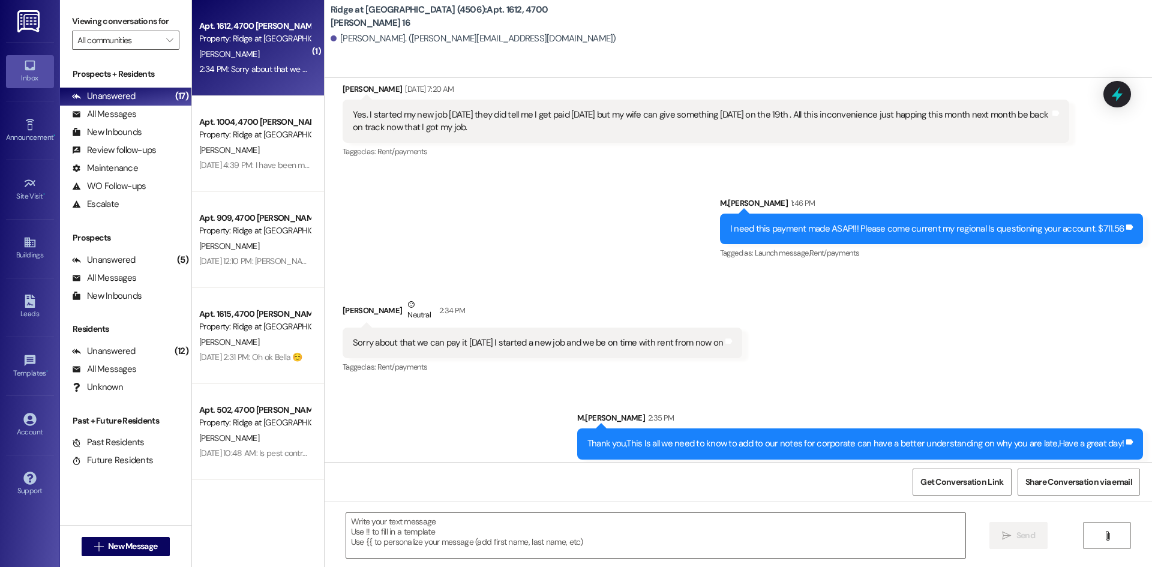
scroll to position [3738, 0]
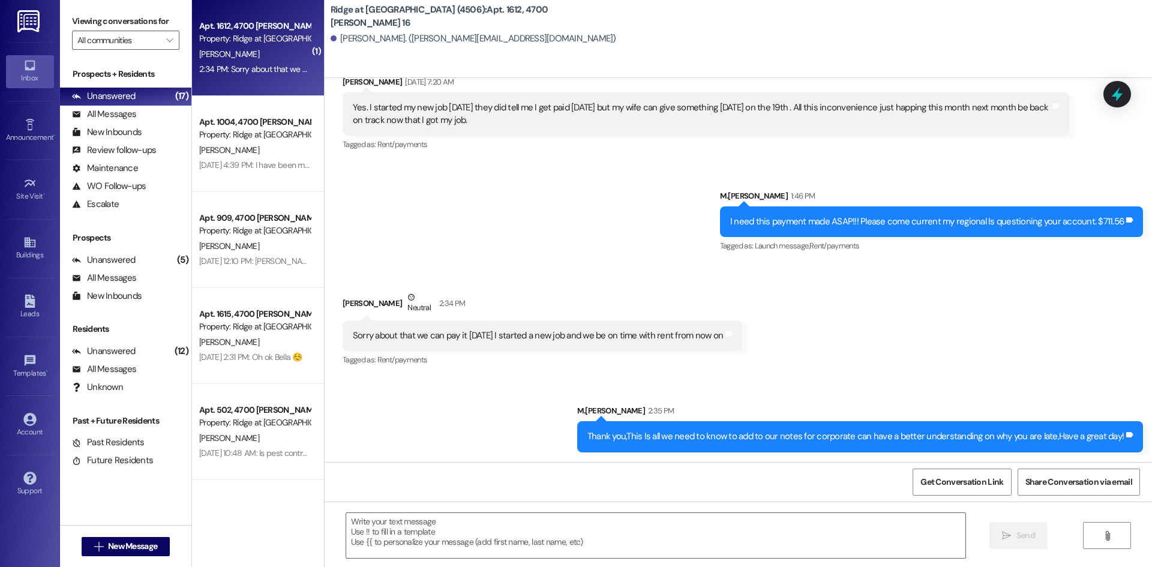
click at [254, 47] on div "[PERSON_NAME]" at bounding box center [254, 54] width 113 height 15
click at [259, 47] on div "[PERSON_NAME]" at bounding box center [254, 54] width 113 height 15
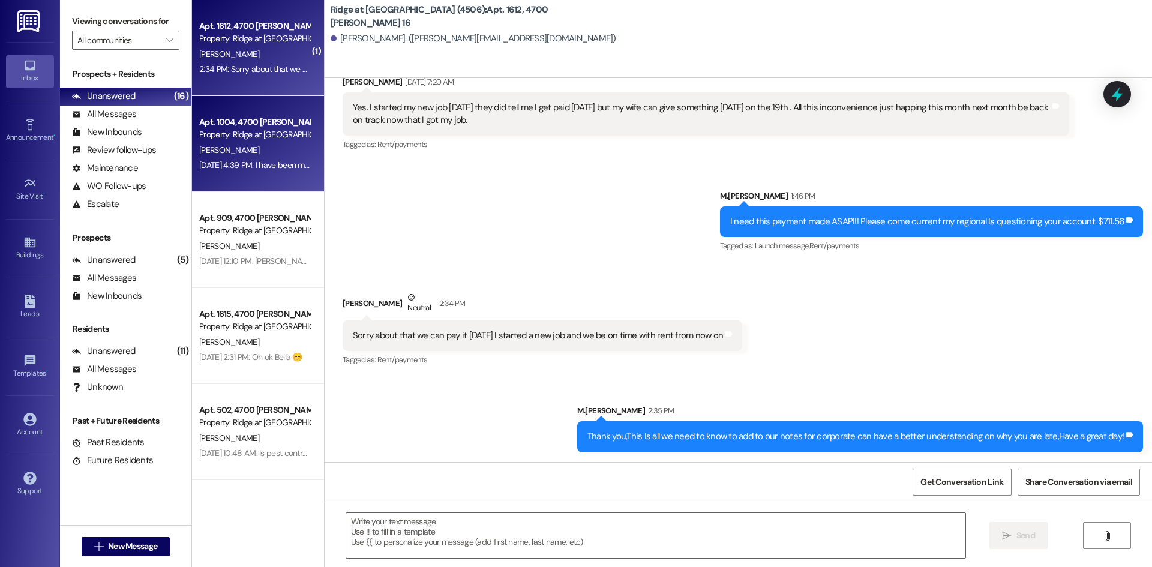
click at [263, 160] on div "[DATE] 4:39 PM: I have been mopping up water...placing old sheets down...etc.[D…" at bounding box center [888, 165] width 1378 height 11
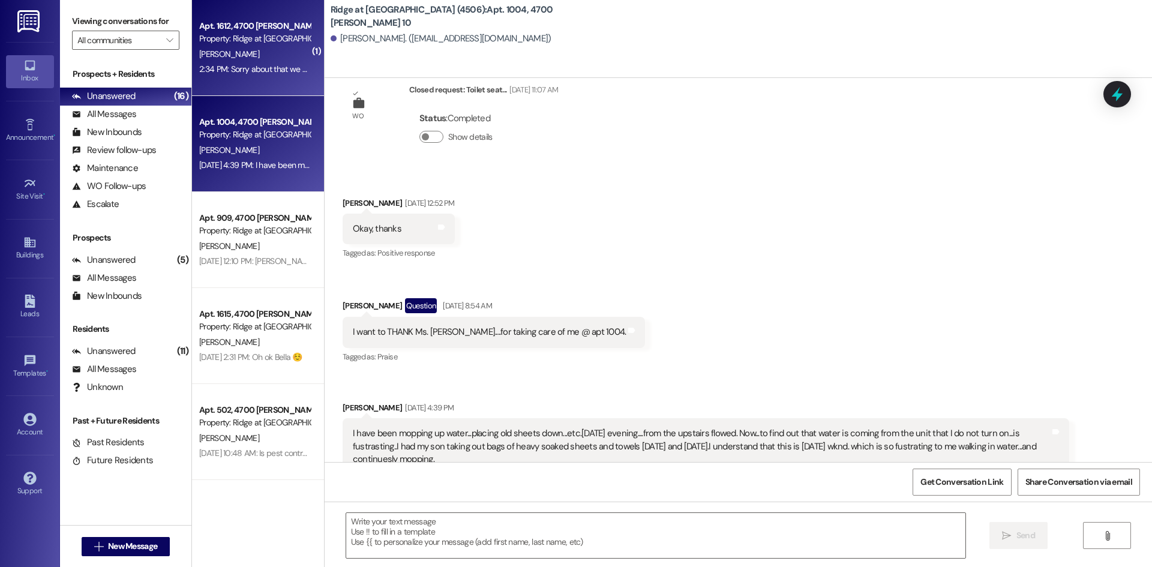
scroll to position [12659, 0]
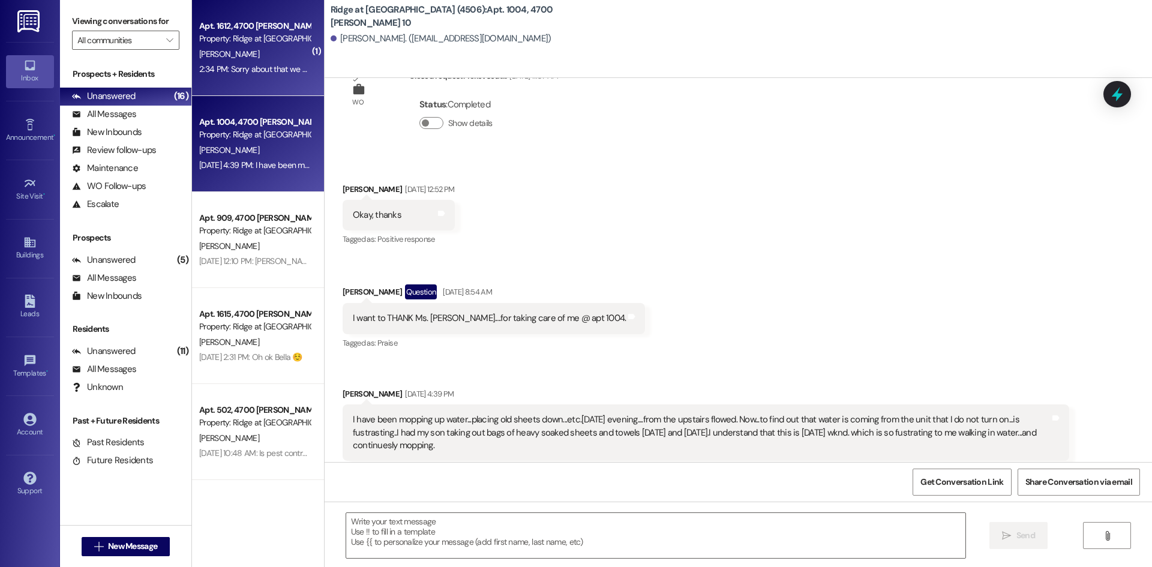
click at [254, 65] on div "2:34 PM: Sorry about that we can pay it [DATE] I started a new job and we be on…" at bounding box center [386, 69] width 374 height 11
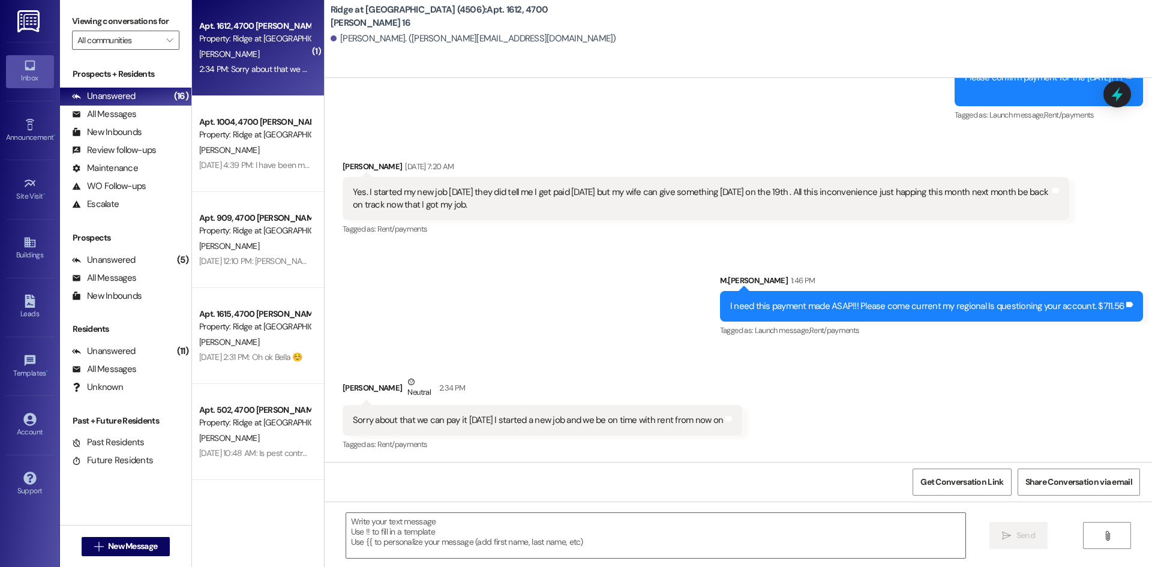
scroll to position [3738, 0]
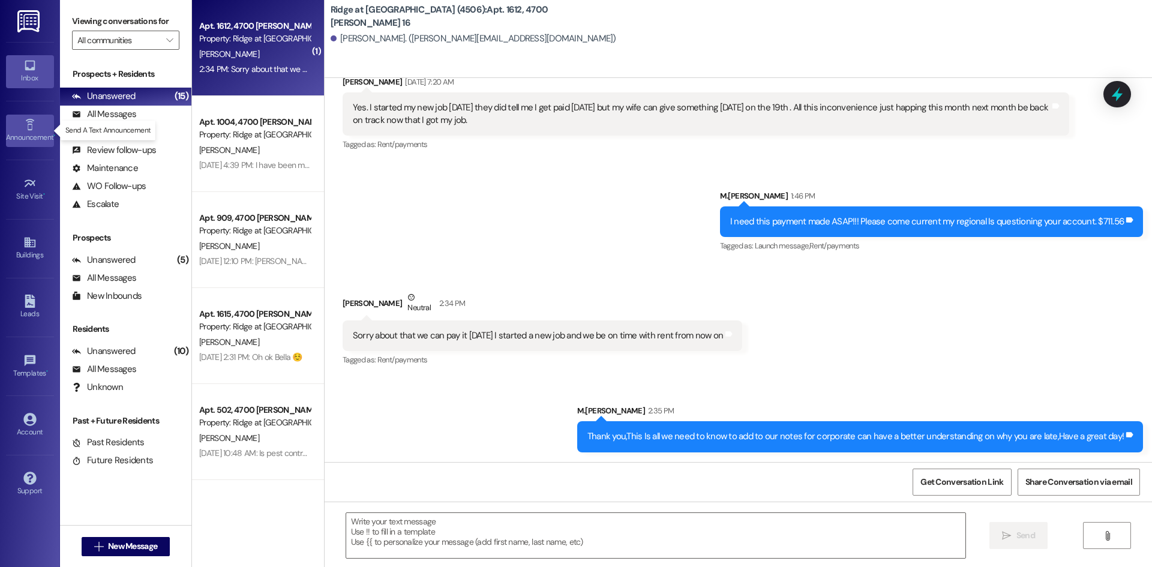
click at [34, 129] on icon at bounding box center [29, 124] width 13 height 13
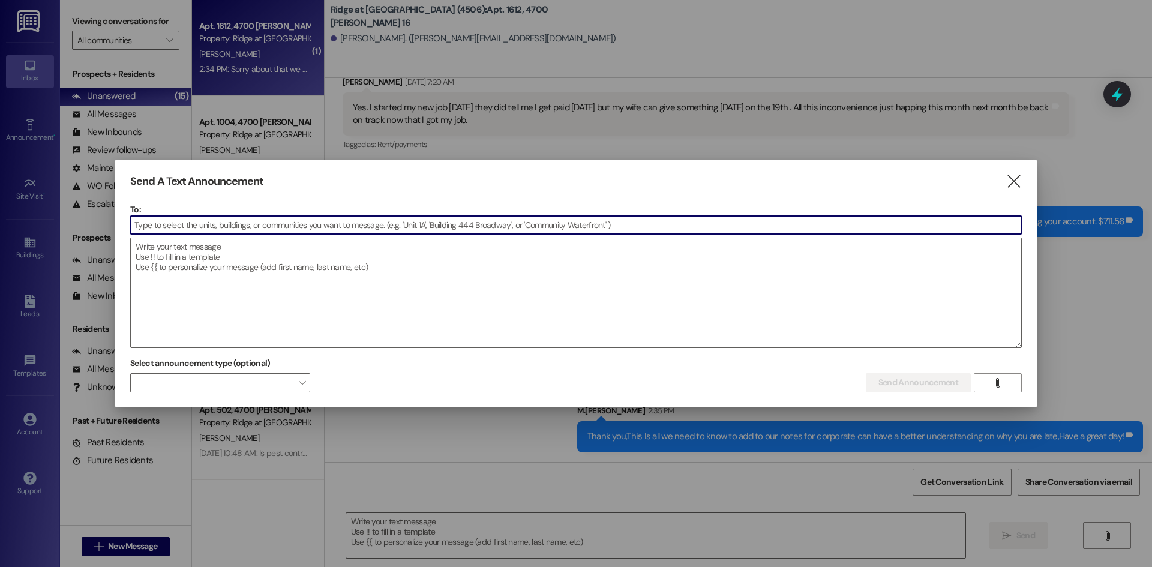
click at [191, 216] on input at bounding box center [576, 225] width 891 height 18
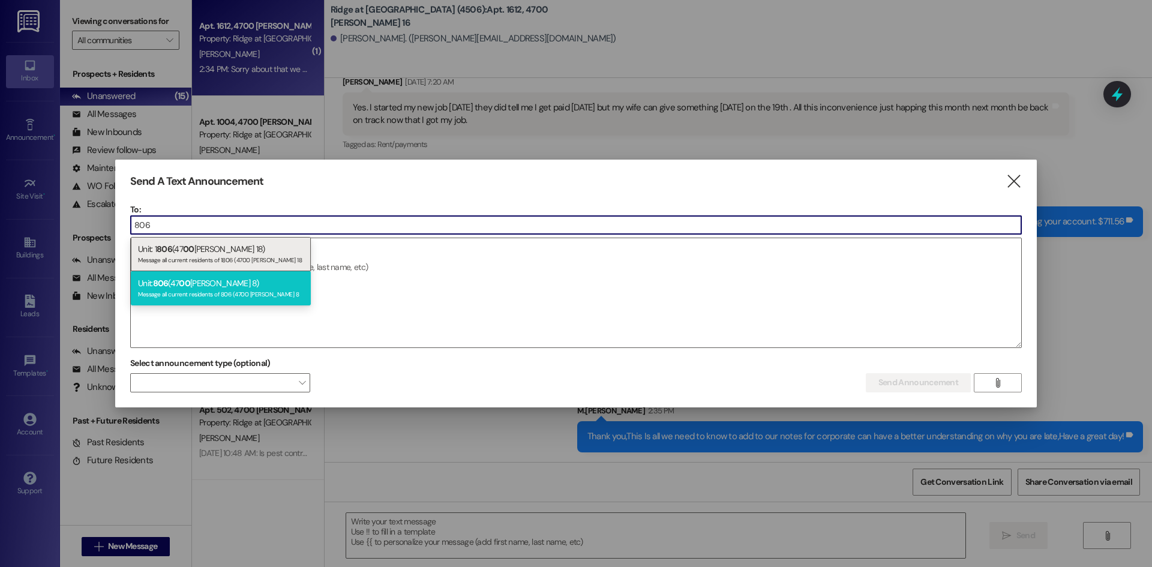
type input "806"
click at [194, 289] on div "Message all current residents of 806 (4700 [PERSON_NAME] 8" at bounding box center [221, 293] width 166 height 10
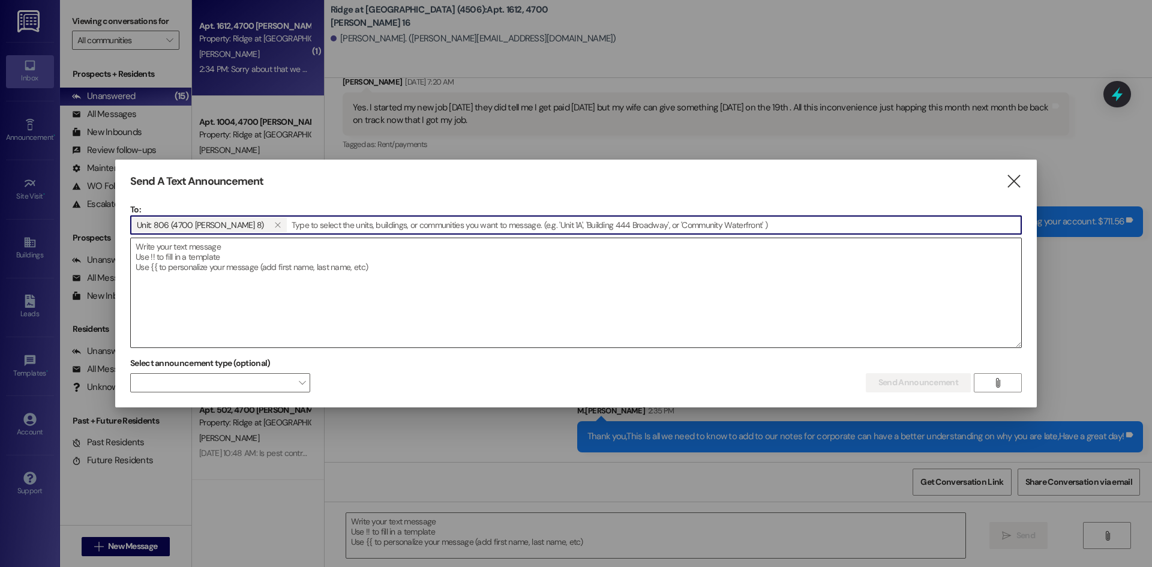
click at [162, 275] on textarea at bounding box center [576, 292] width 891 height 109
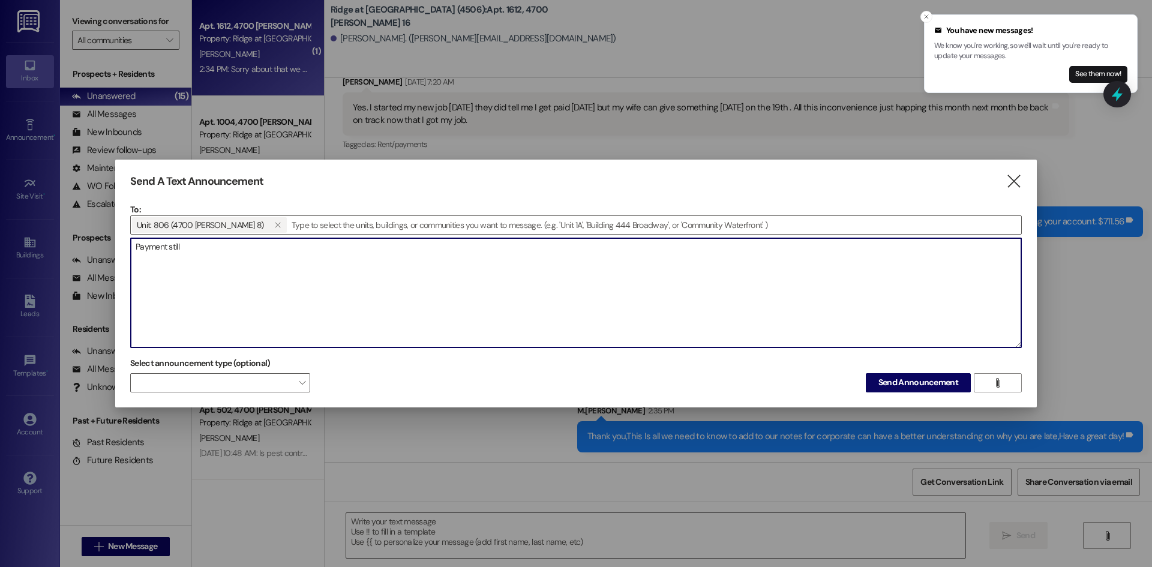
scroll to position [3820, 0]
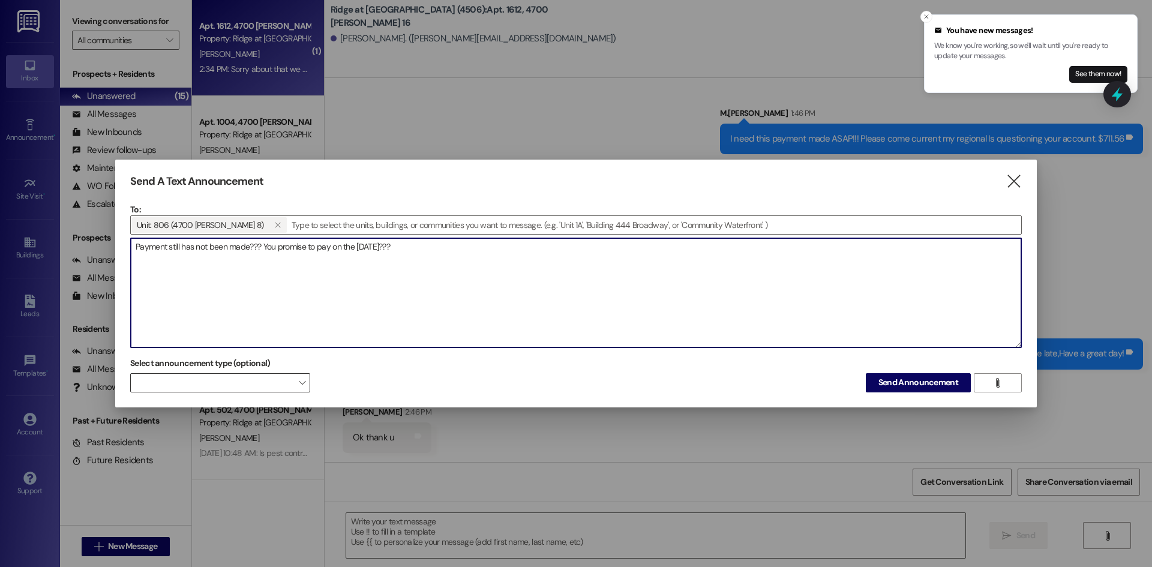
type textarea "Payment still has not been made??? You promise to pay on the [DATE]???"
click at [302, 380] on span "" at bounding box center [302, 382] width 7 height 19
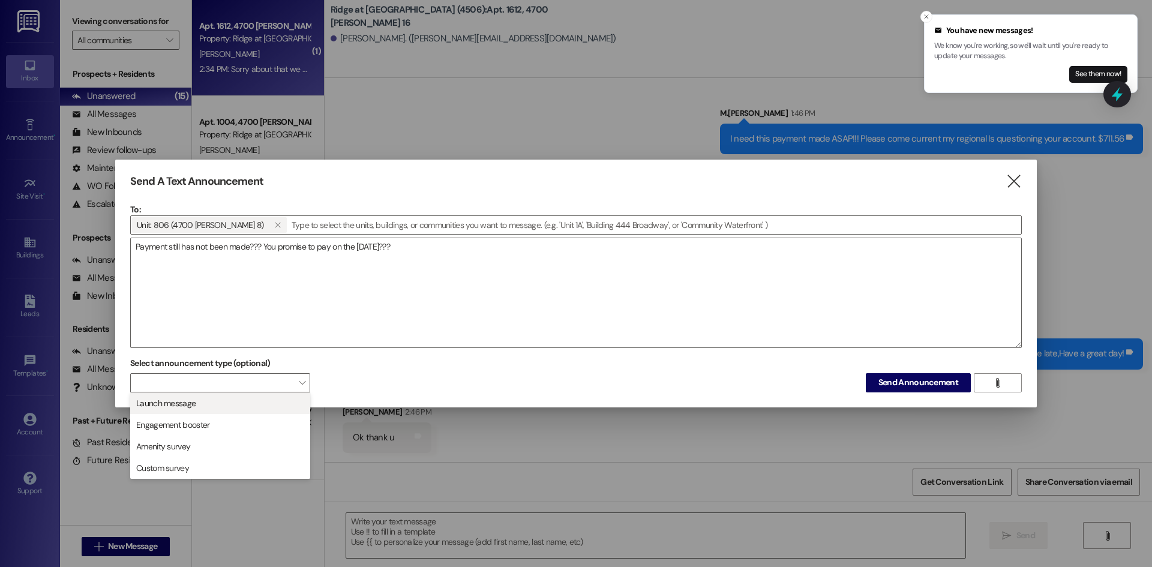
click at [239, 408] on span "Launch message" at bounding box center [220, 403] width 169 height 13
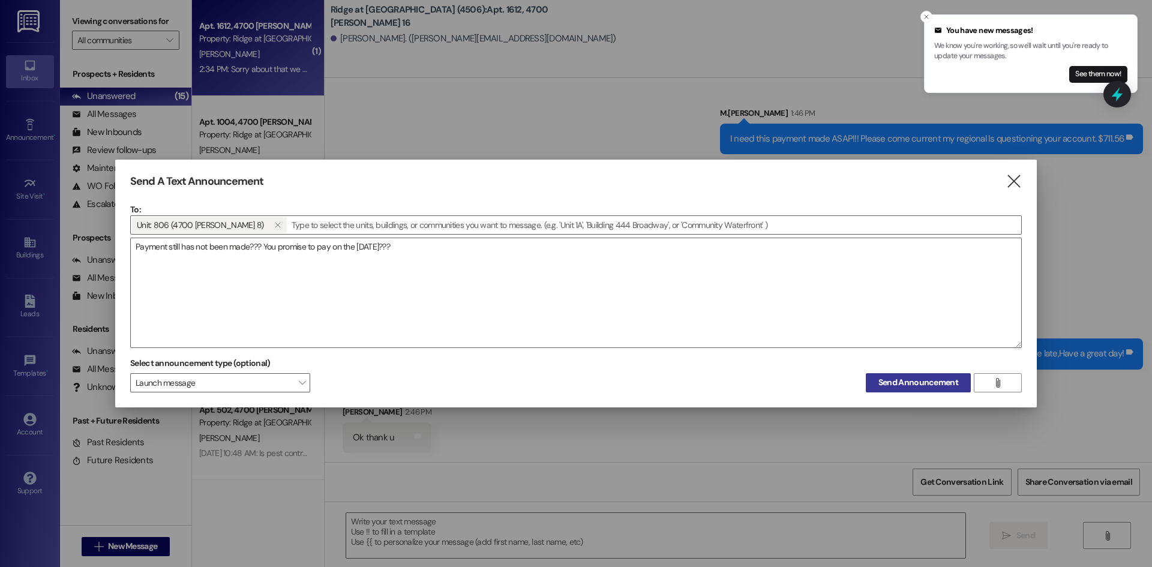
click at [943, 384] on span "Send Announcement" at bounding box center [919, 382] width 80 height 13
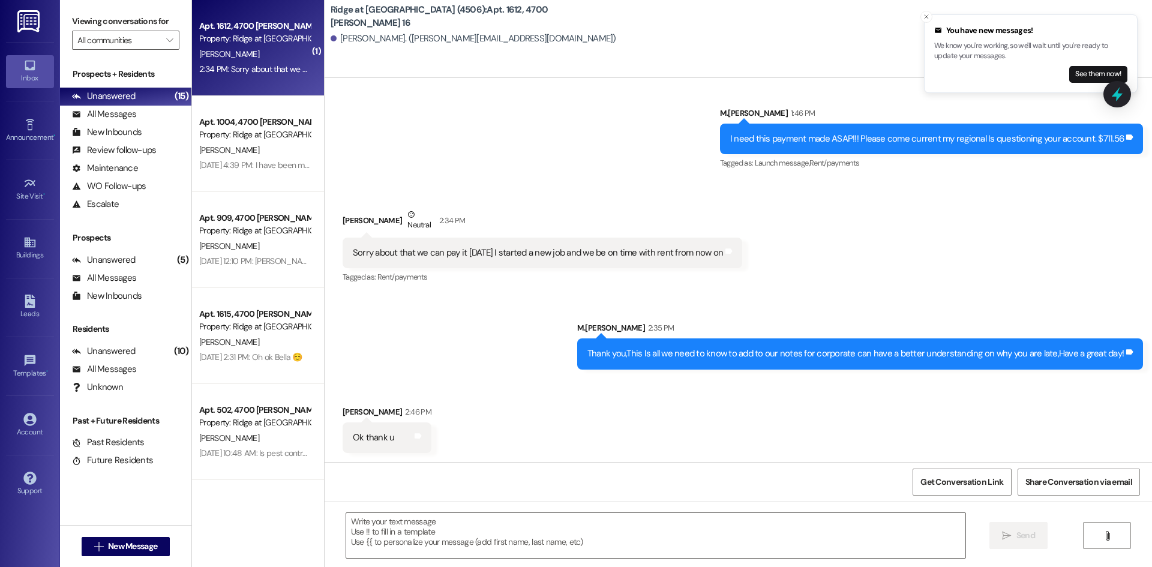
scroll to position [3821, 0]
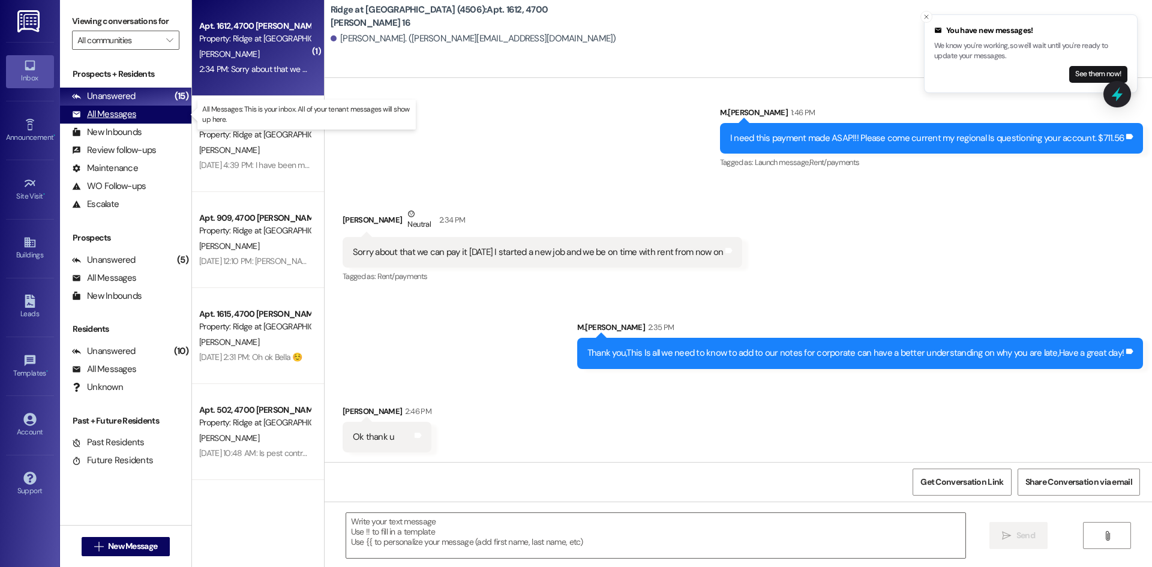
click at [148, 118] on div "All Messages (undefined)" at bounding box center [125, 115] width 131 height 18
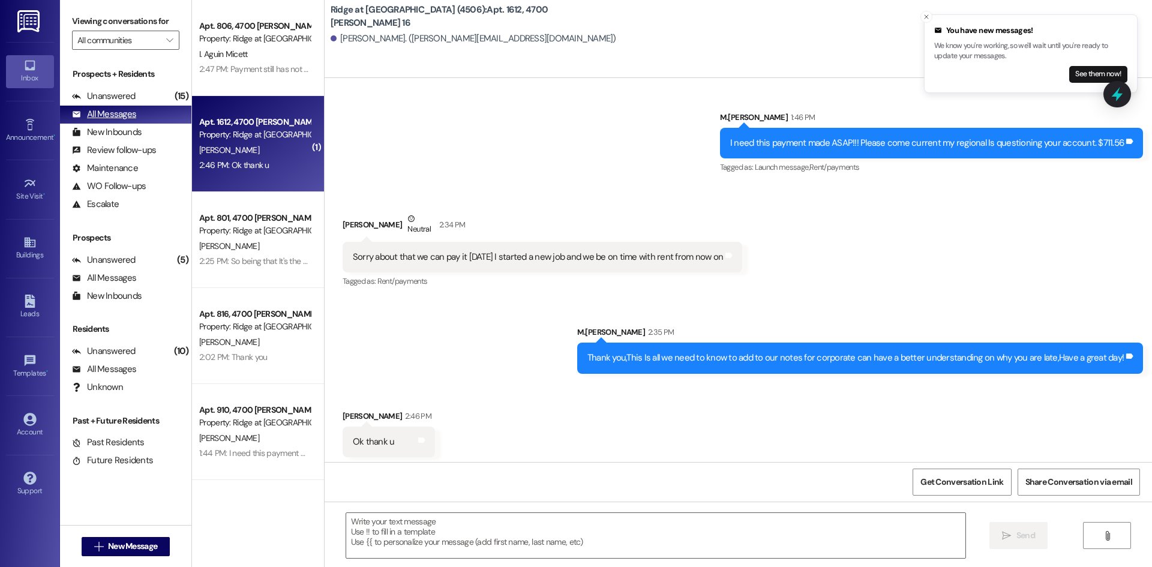
scroll to position [3838, 0]
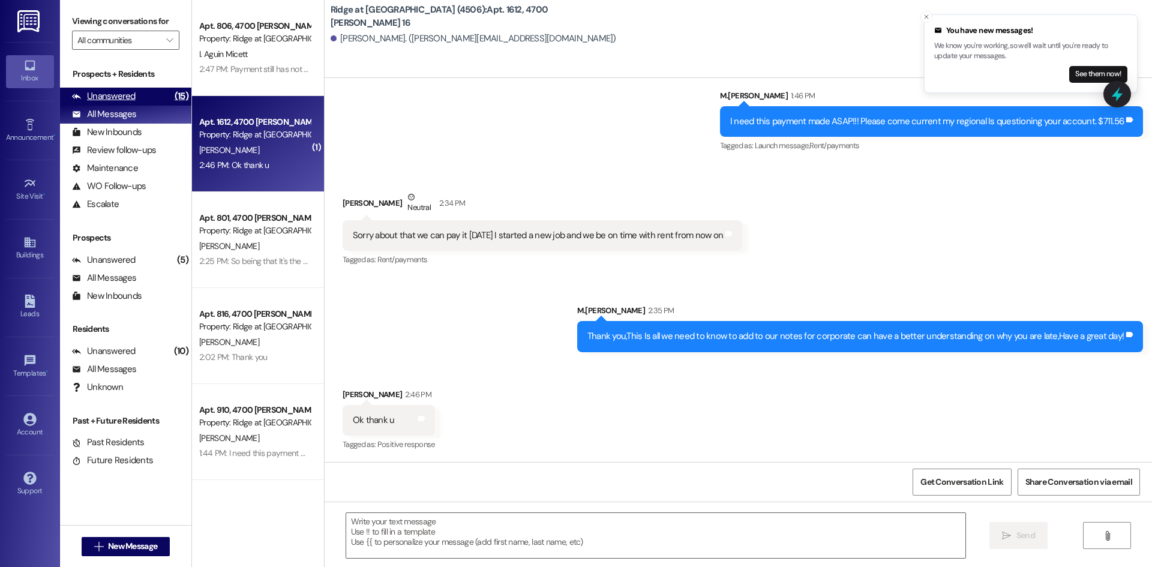
click at [133, 96] on div "Unanswered" at bounding box center [104, 96] width 64 height 13
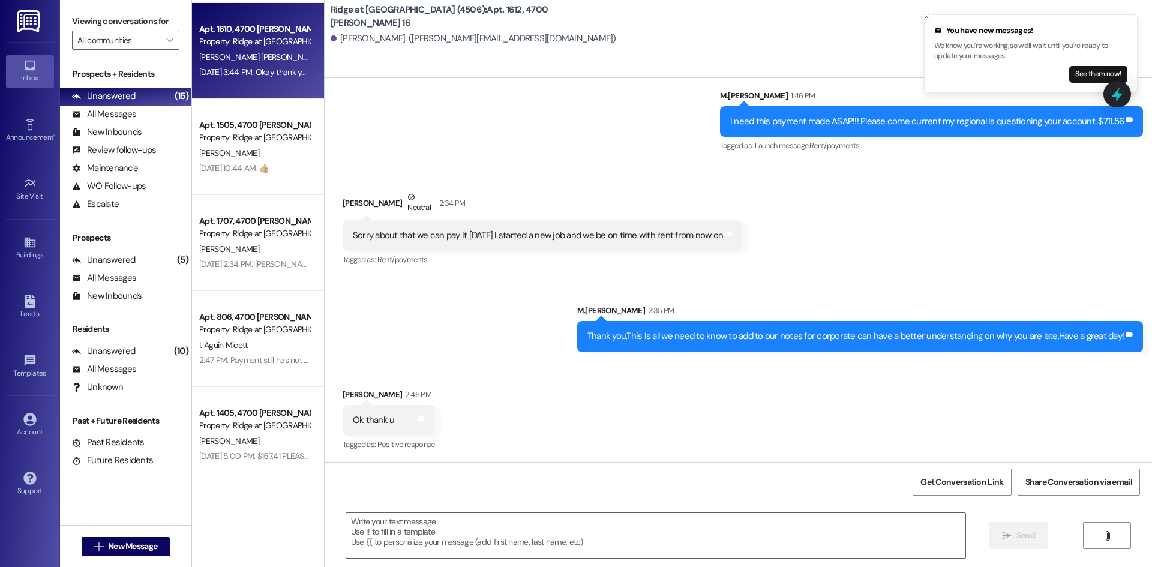
scroll to position [478, 0]
